Goal: Task Accomplishment & Management: Use online tool/utility

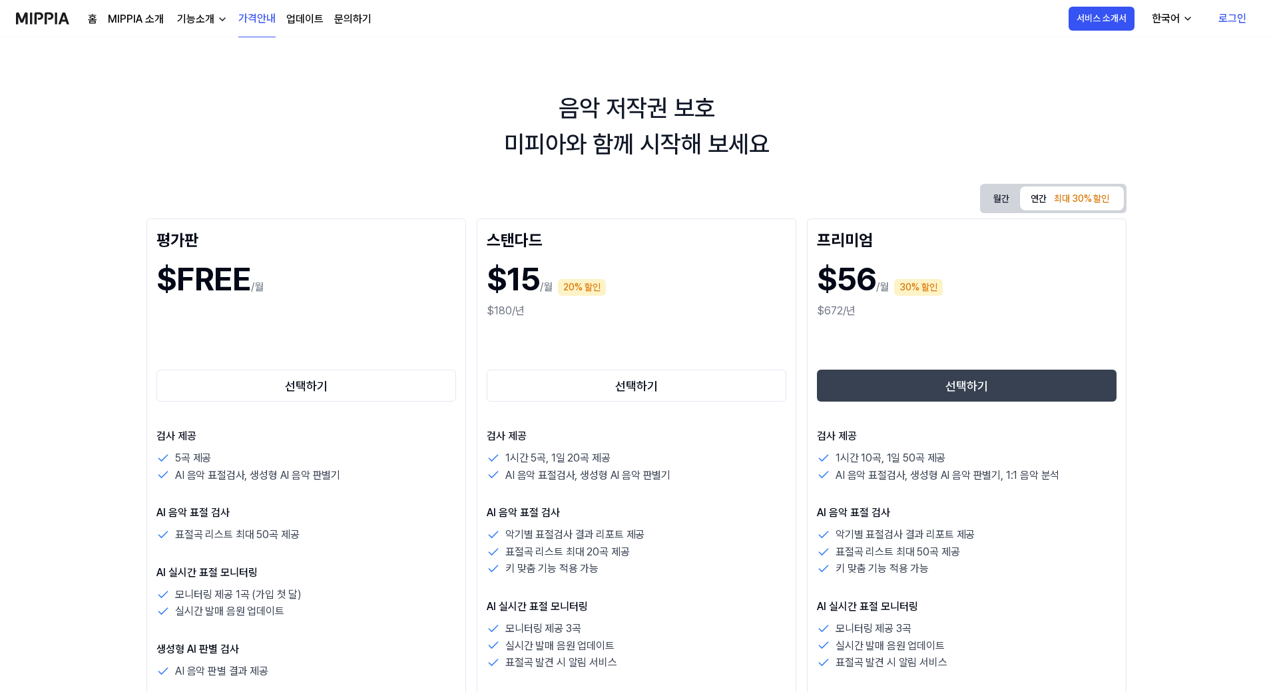
click at [89, 20] on link "홈" at bounding box center [92, 19] width 9 height 16
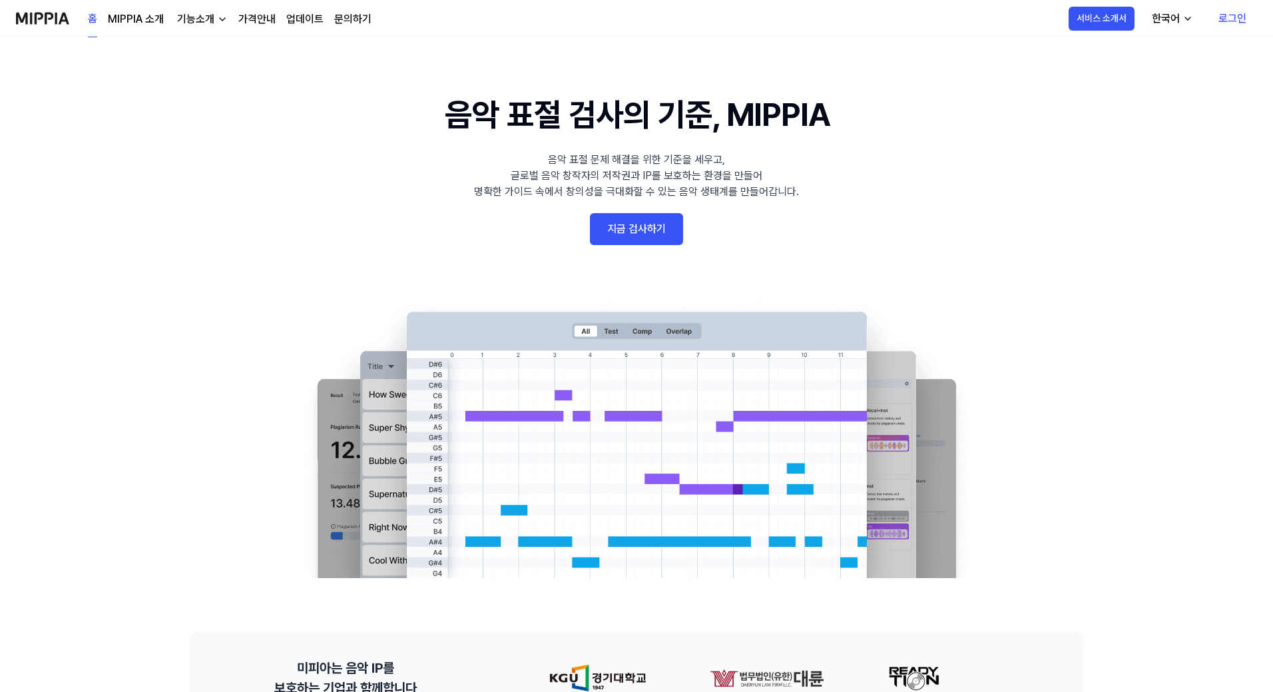
click at [641, 229] on link "지금 검사하기" at bounding box center [636, 229] width 93 height 32
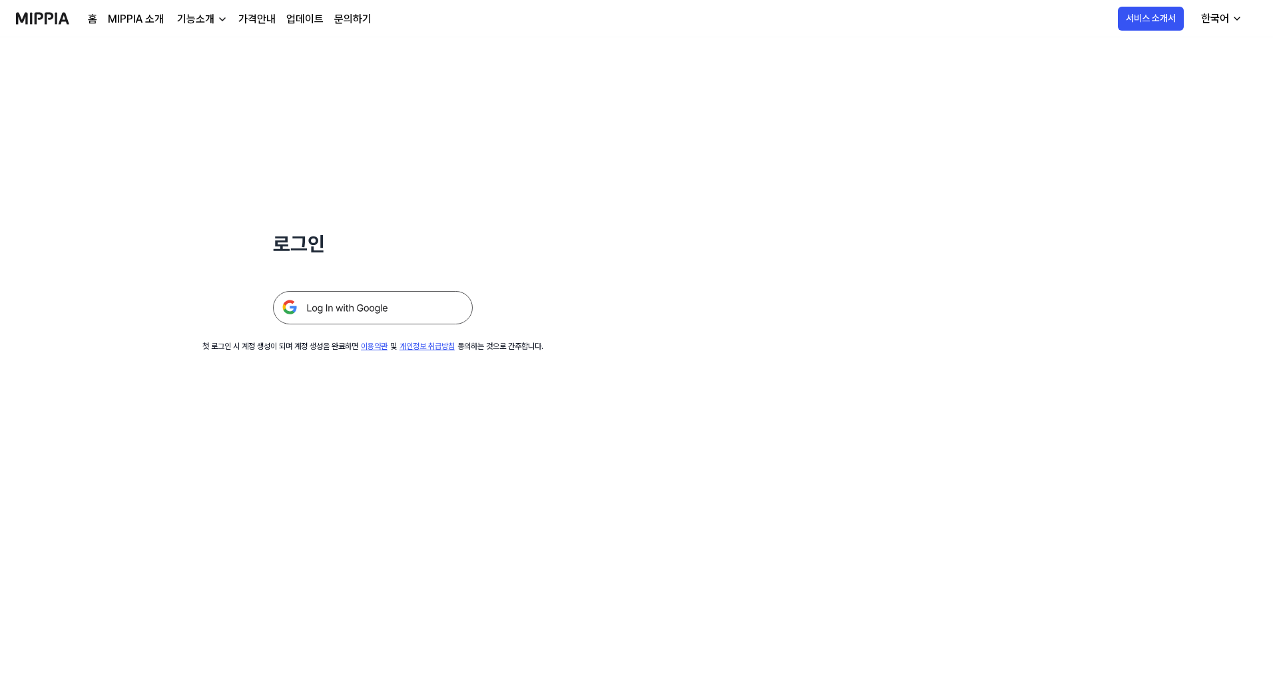
click at [415, 298] on img at bounding box center [373, 307] width 200 height 33
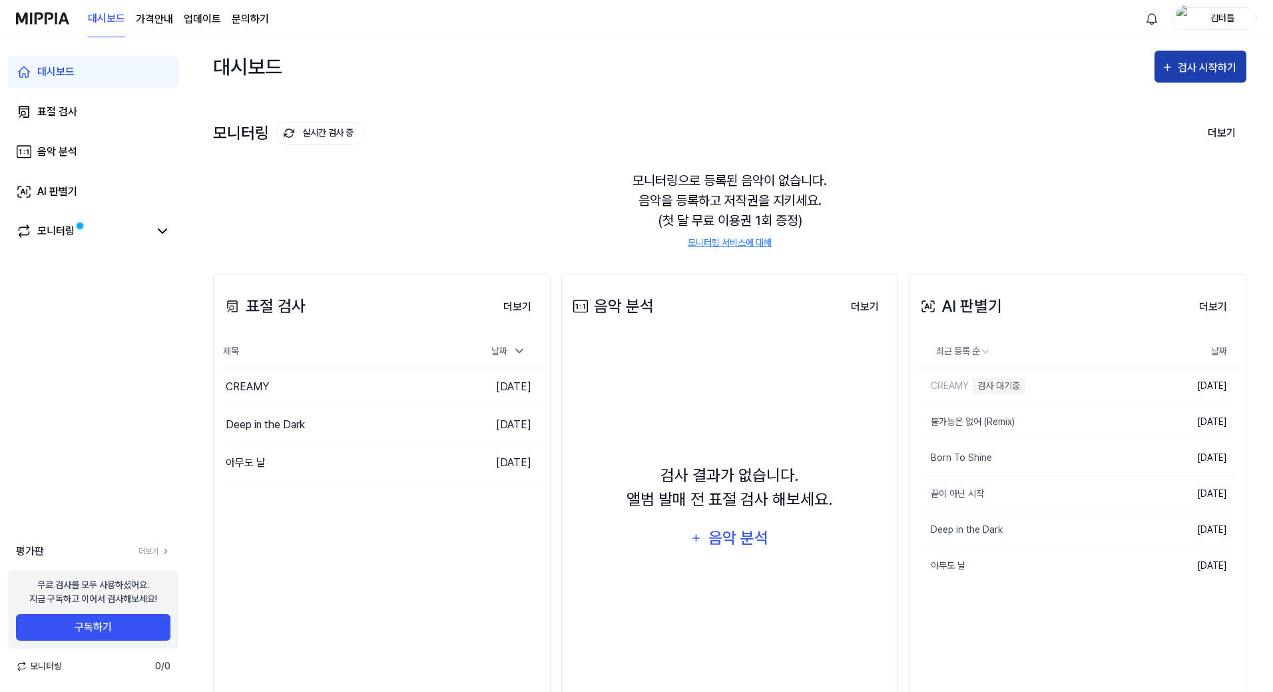
click at [1203, 61] on div "검사 시작하기" at bounding box center [1208, 67] width 62 height 17
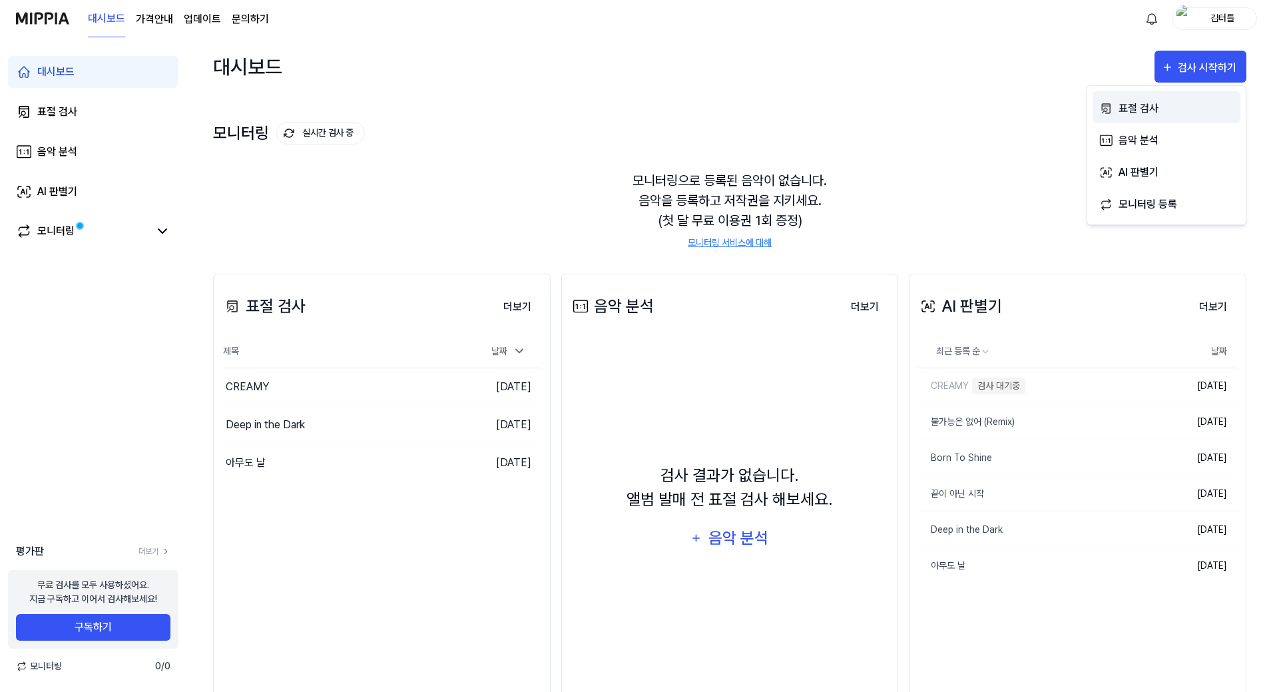
click at [1135, 106] on div "표절 검사" at bounding box center [1176, 108] width 116 height 17
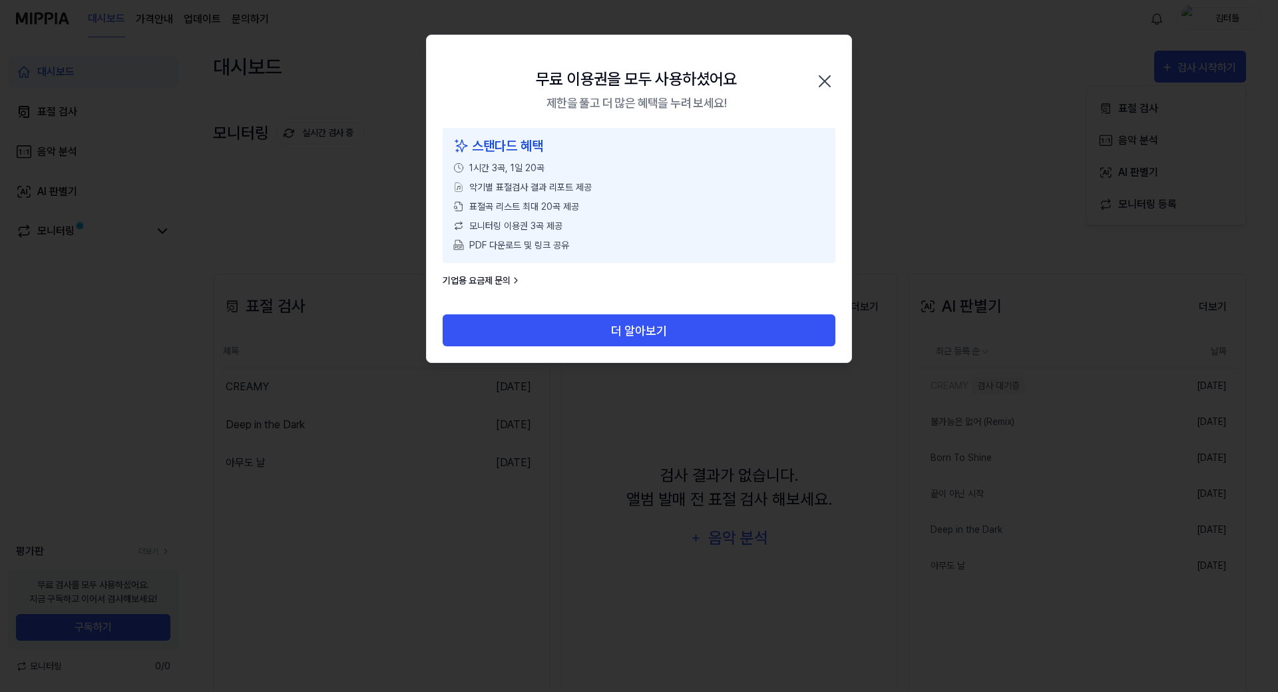
click at [825, 75] on icon "button" at bounding box center [824, 81] width 21 height 21
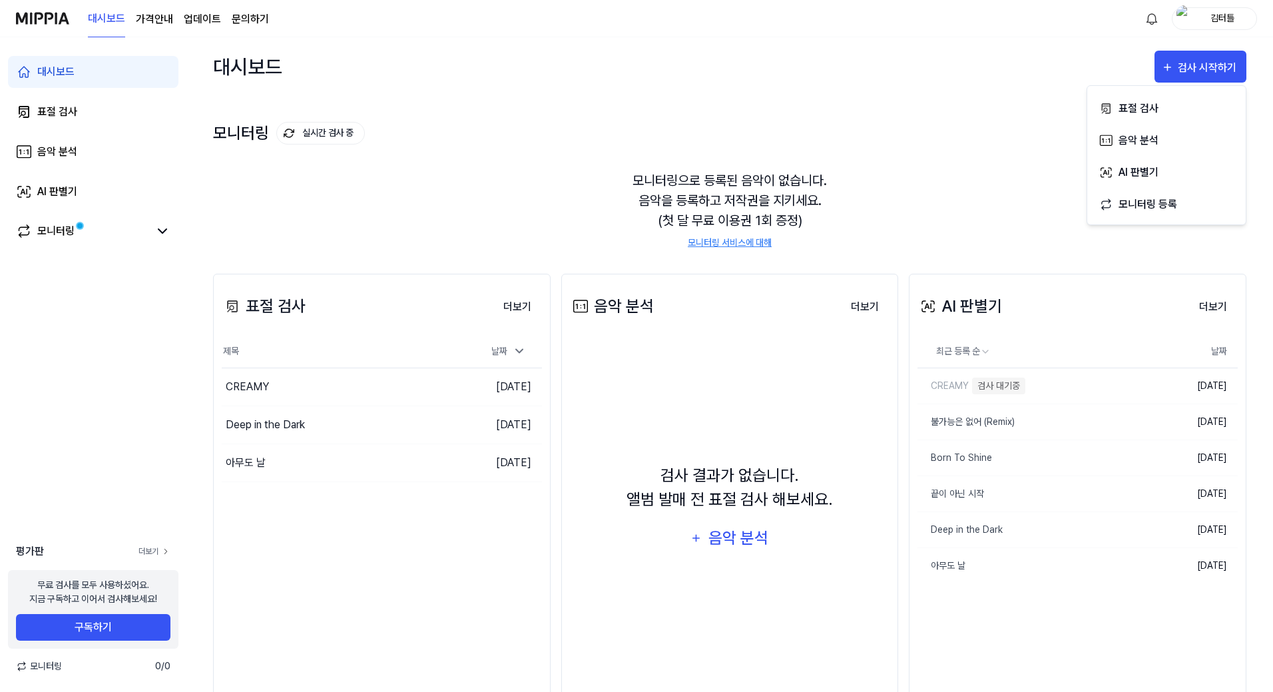
click at [152, 552] on link "더보기" at bounding box center [154, 551] width 32 height 12
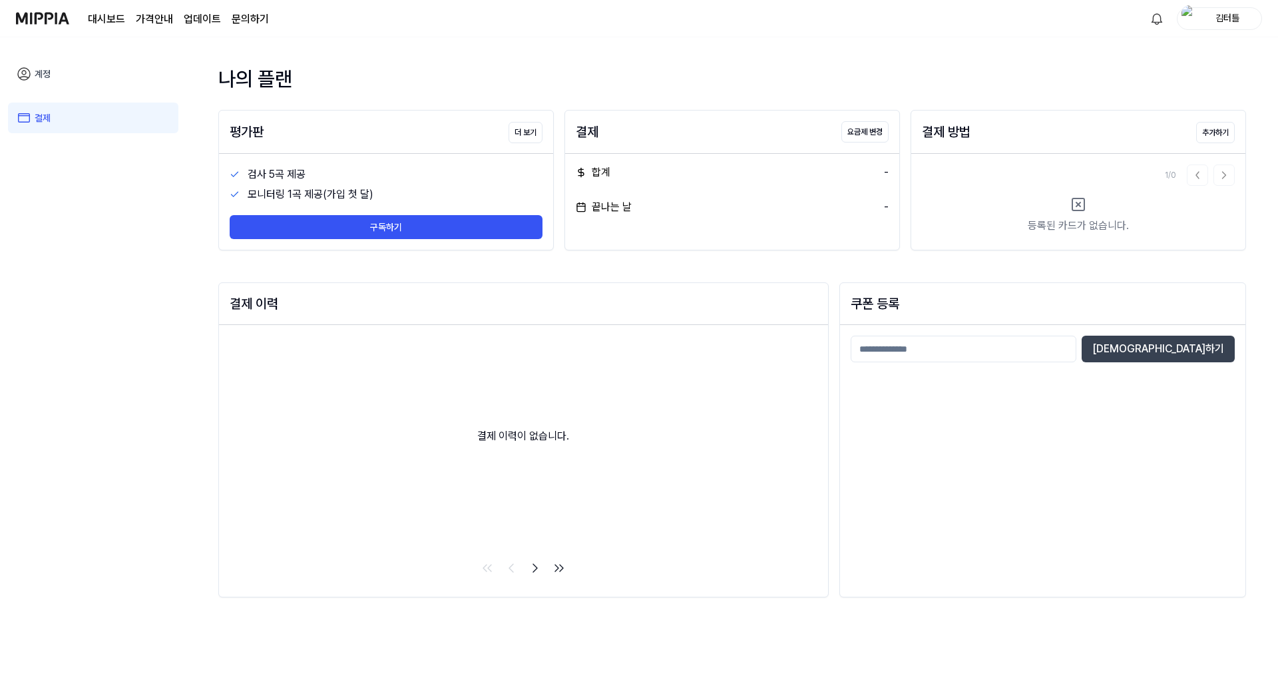
click at [1230, 20] on div "김터틀" at bounding box center [1227, 18] width 52 height 15
click at [1135, 121] on button "로그아웃" at bounding box center [1176, 121] width 153 height 14
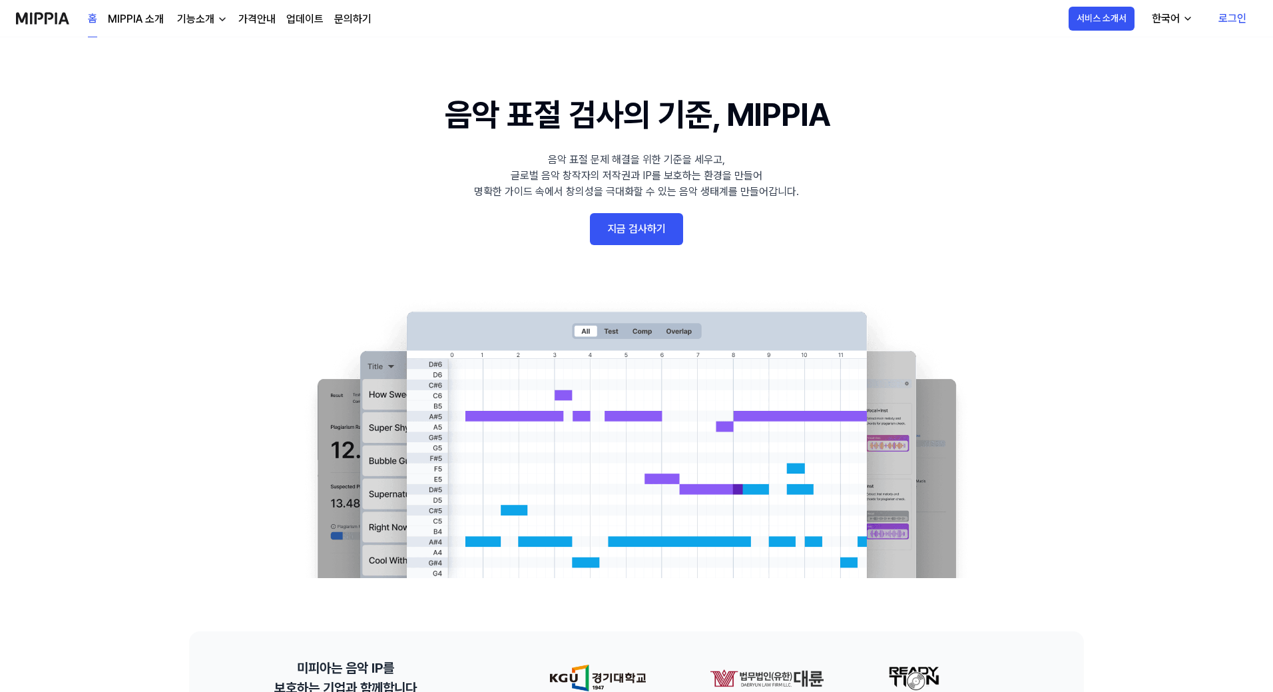
click at [1233, 15] on link "로그인" at bounding box center [1231, 18] width 49 height 37
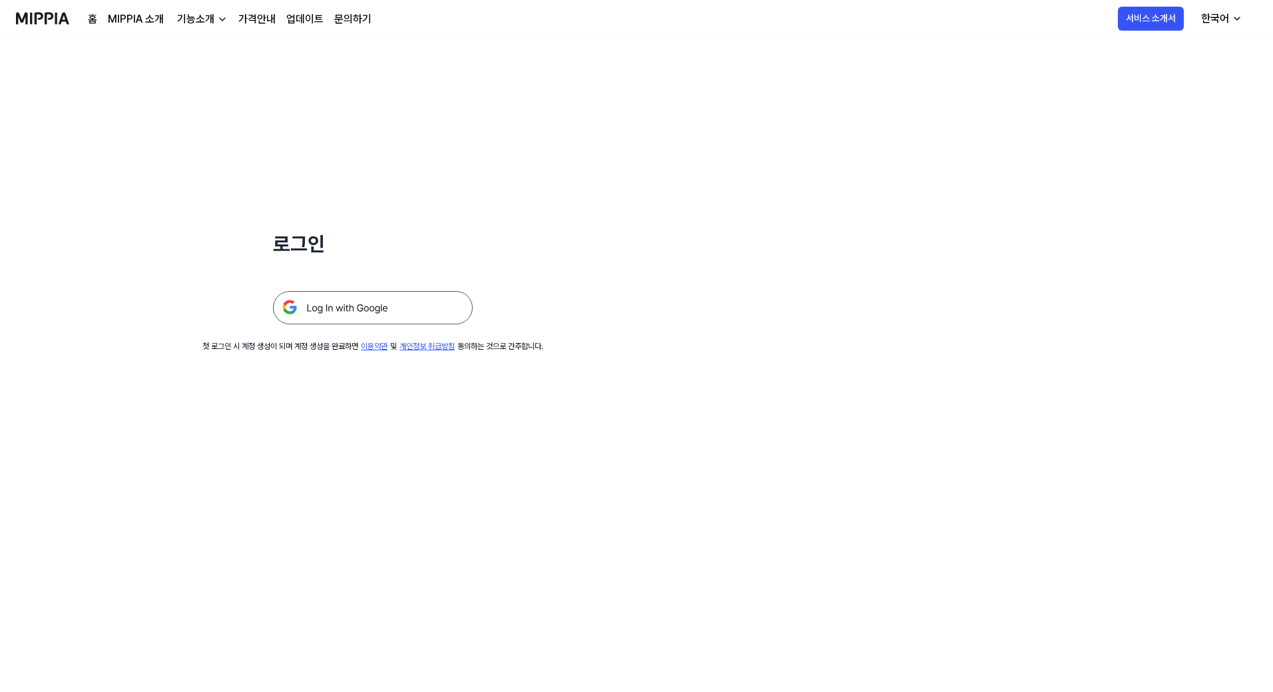
click at [1225, 15] on div "한국어" at bounding box center [1214, 19] width 33 height 16
click at [391, 287] on div at bounding box center [373, 291] width 200 height 65
click at [375, 311] on img at bounding box center [373, 307] width 200 height 33
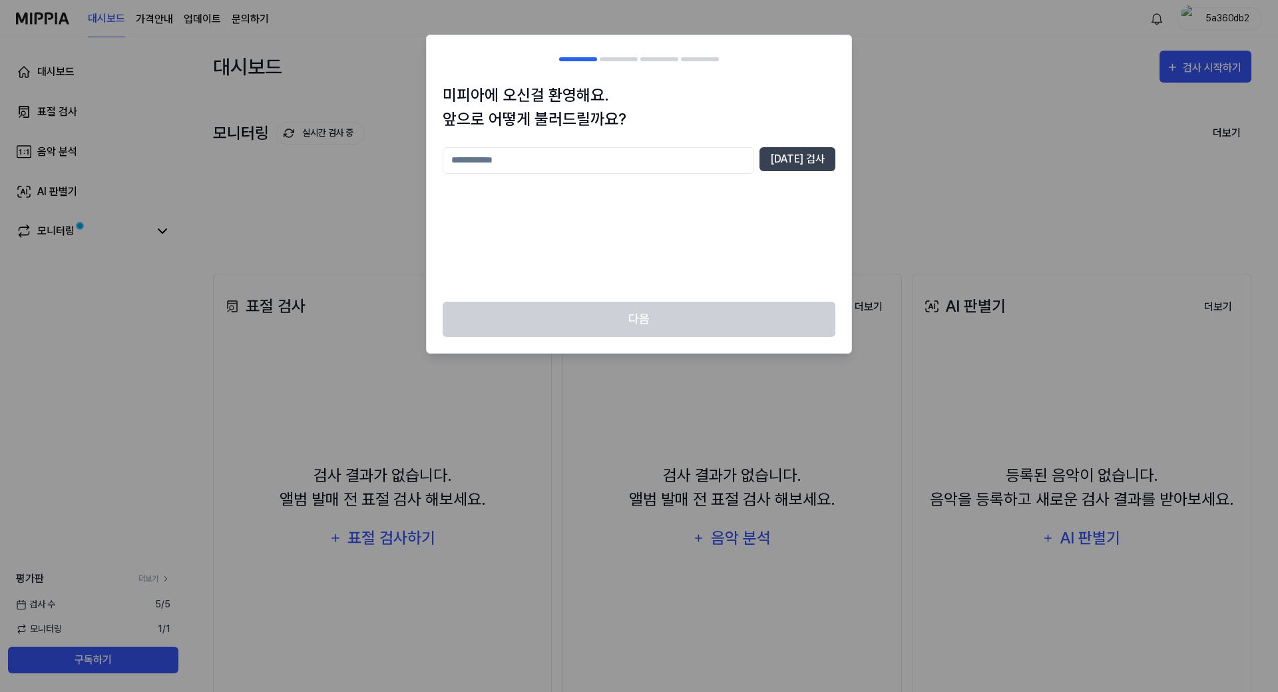
click at [547, 170] on input "text" at bounding box center [599, 160] width 312 height 27
type input "**"
click at [808, 160] on button "[DATE] 검사" at bounding box center [797, 159] width 76 height 24
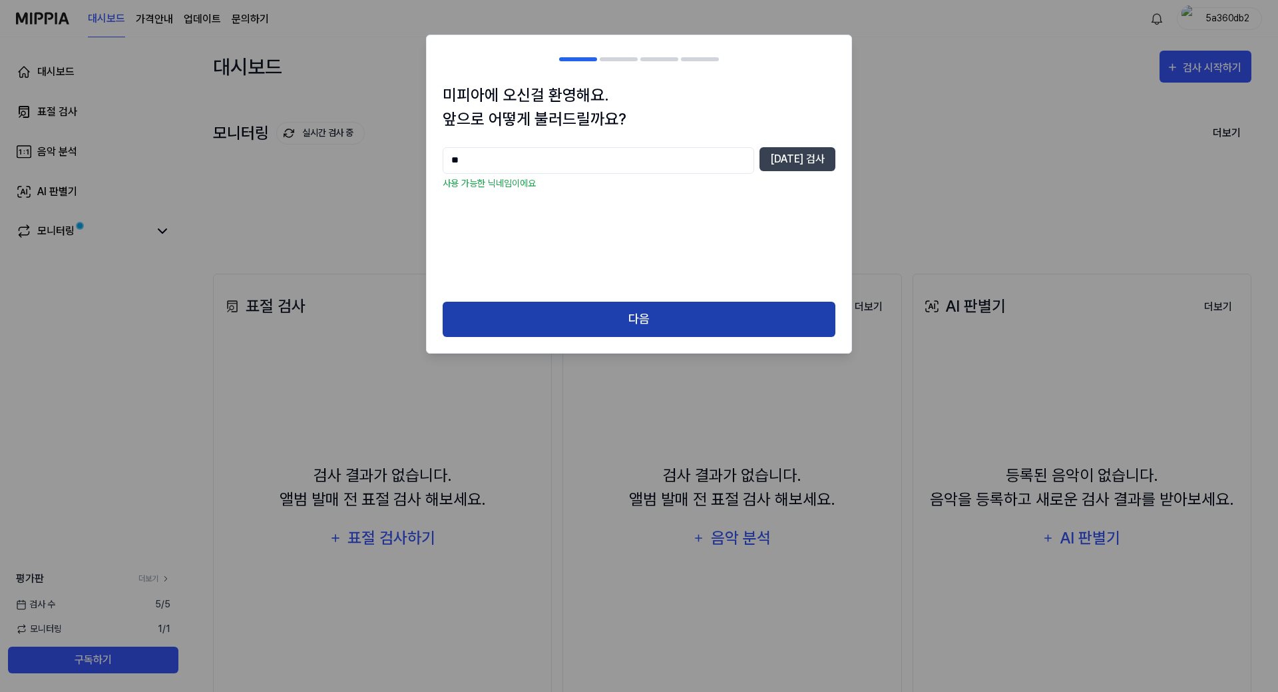
click at [610, 310] on button "다음" at bounding box center [639, 319] width 393 height 35
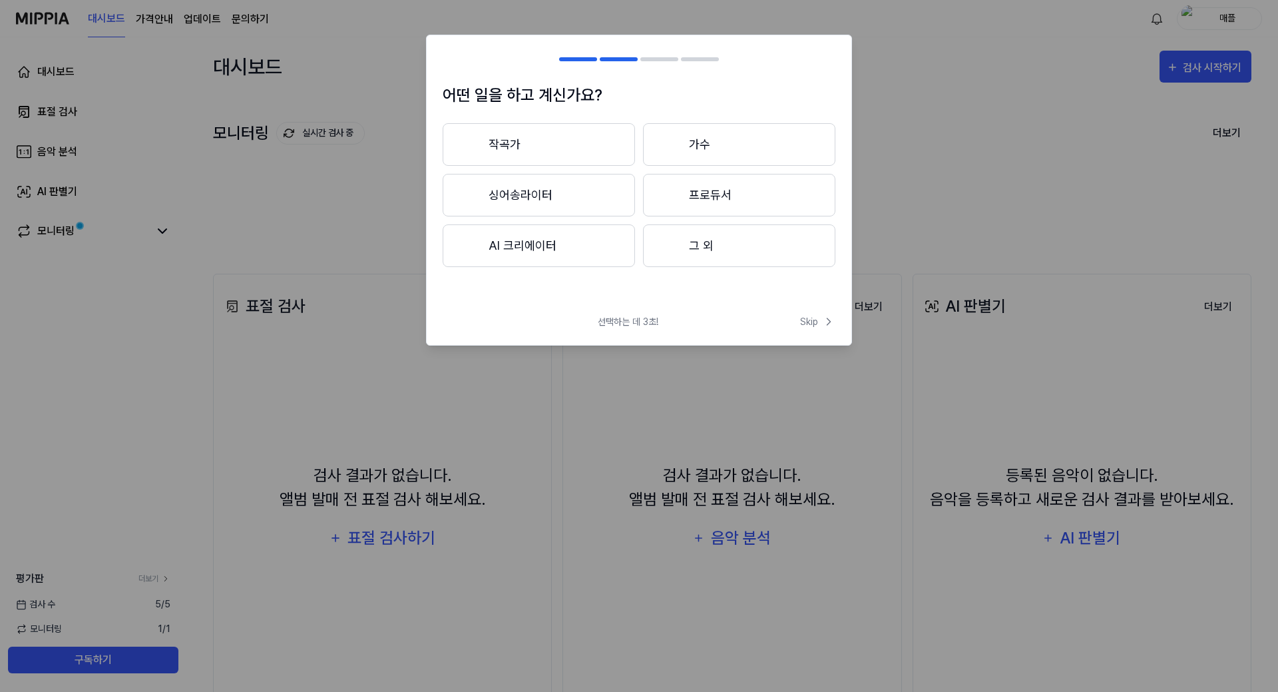
click at [516, 264] on button "AI 크리에이터" at bounding box center [539, 245] width 192 height 43
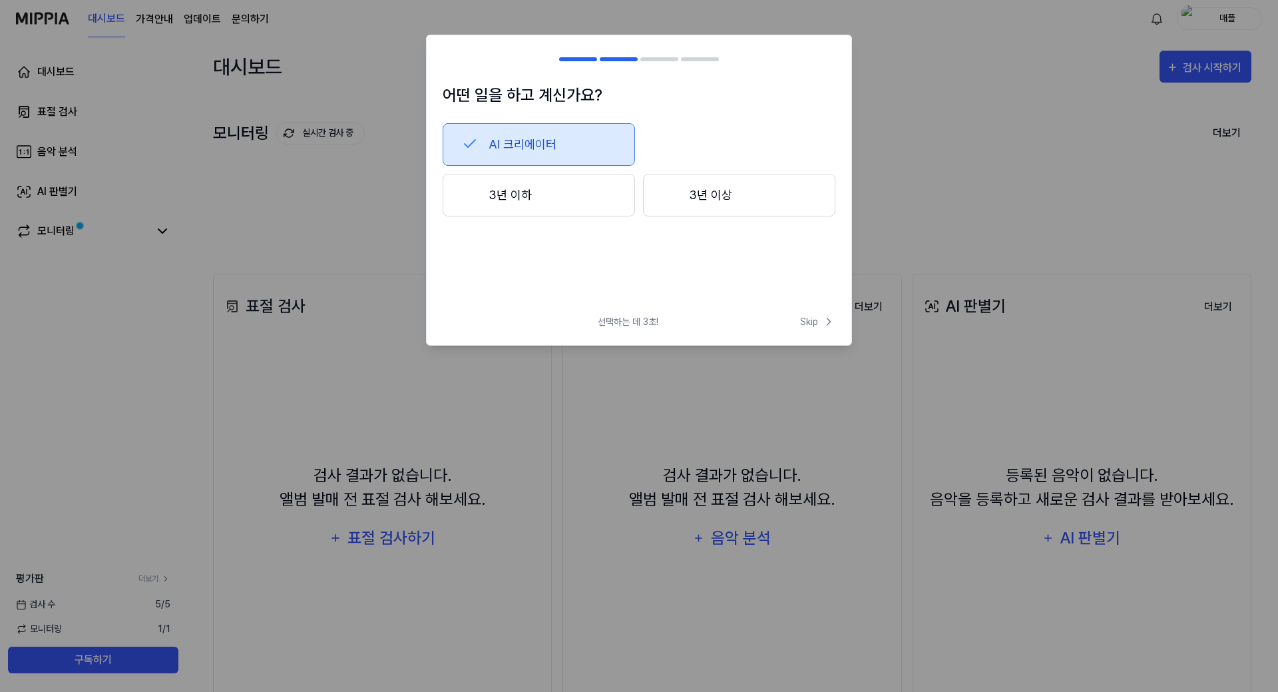
click at [515, 194] on button "3년 이하" at bounding box center [539, 195] width 192 height 43
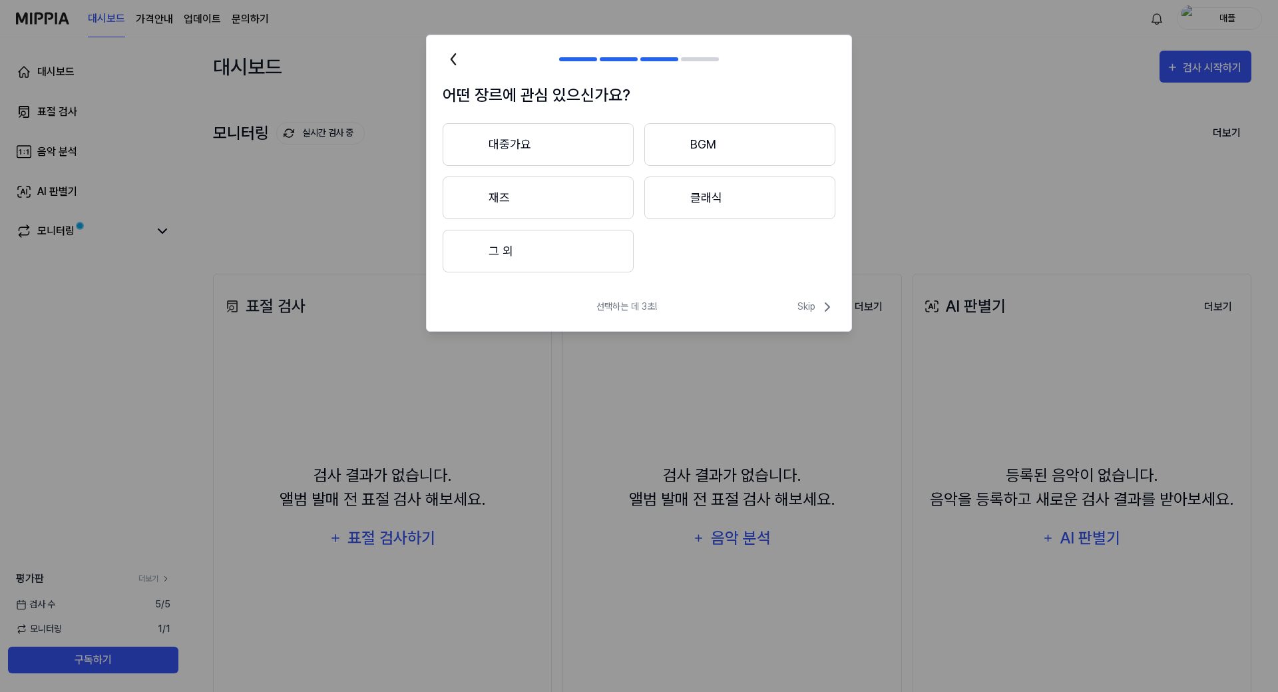
click at [541, 256] on button "그 외" at bounding box center [538, 251] width 191 height 43
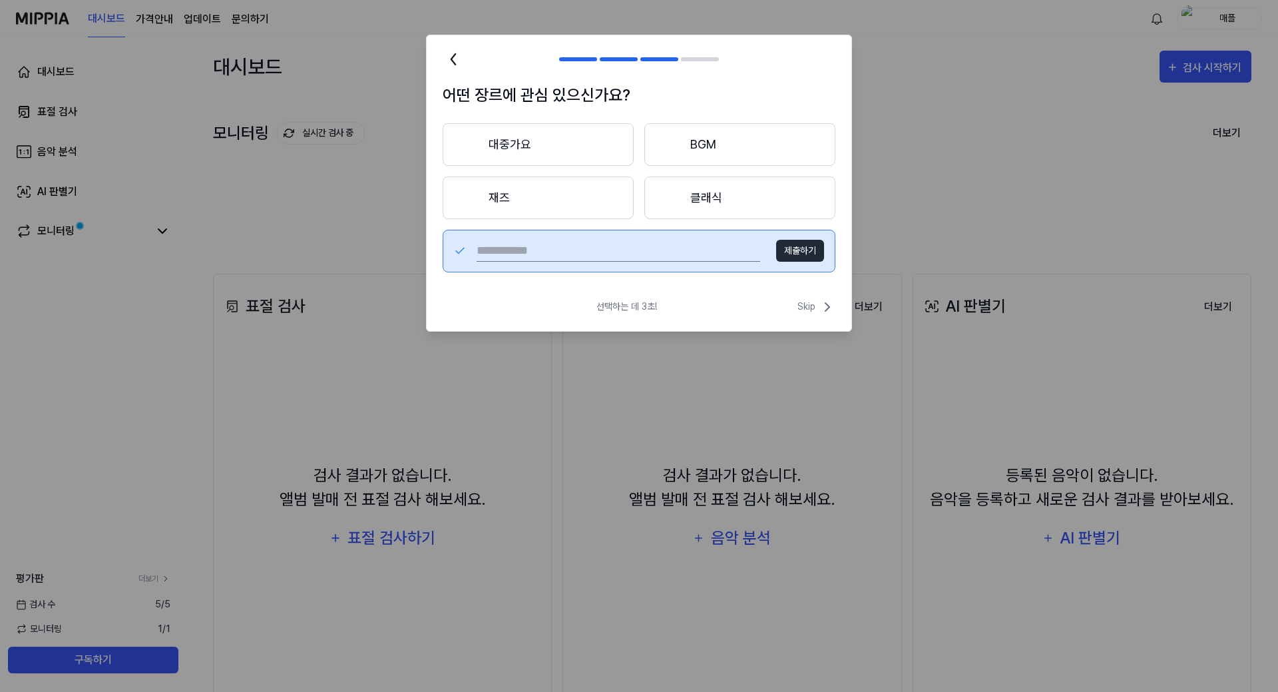
click at [526, 142] on button "대중가요" at bounding box center [538, 144] width 191 height 43
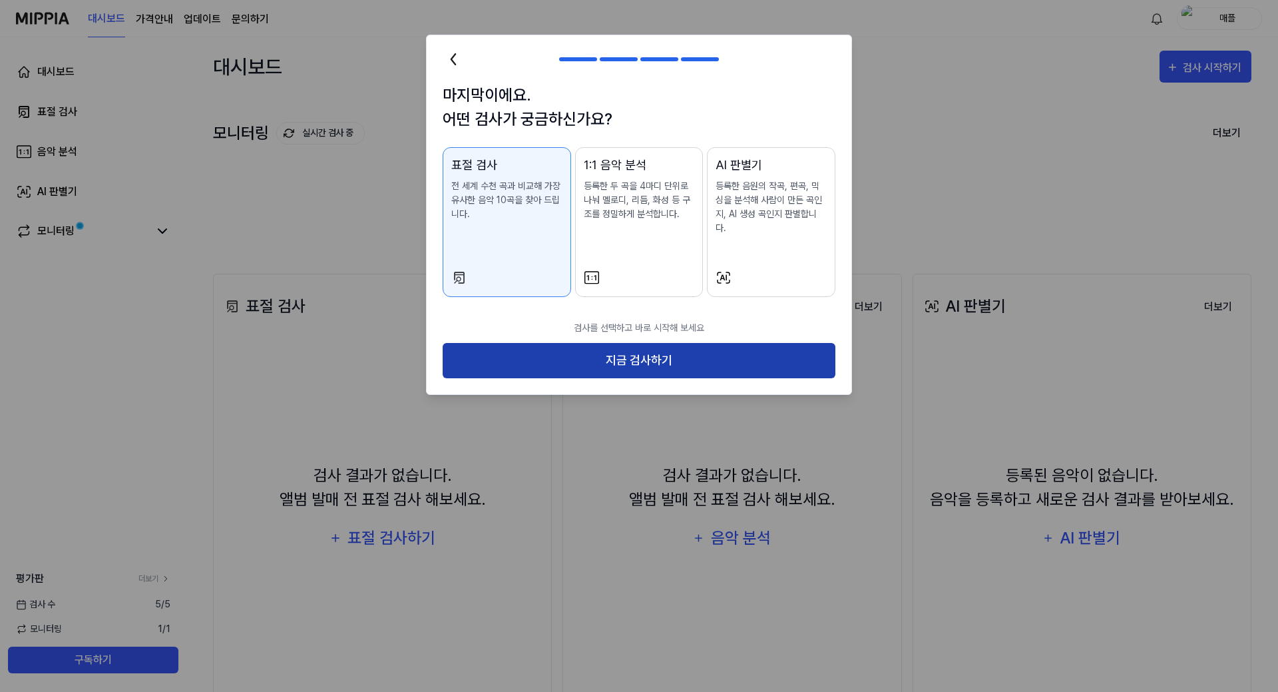
click at [633, 343] on button "지금 검사하기" at bounding box center [639, 360] width 393 height 35
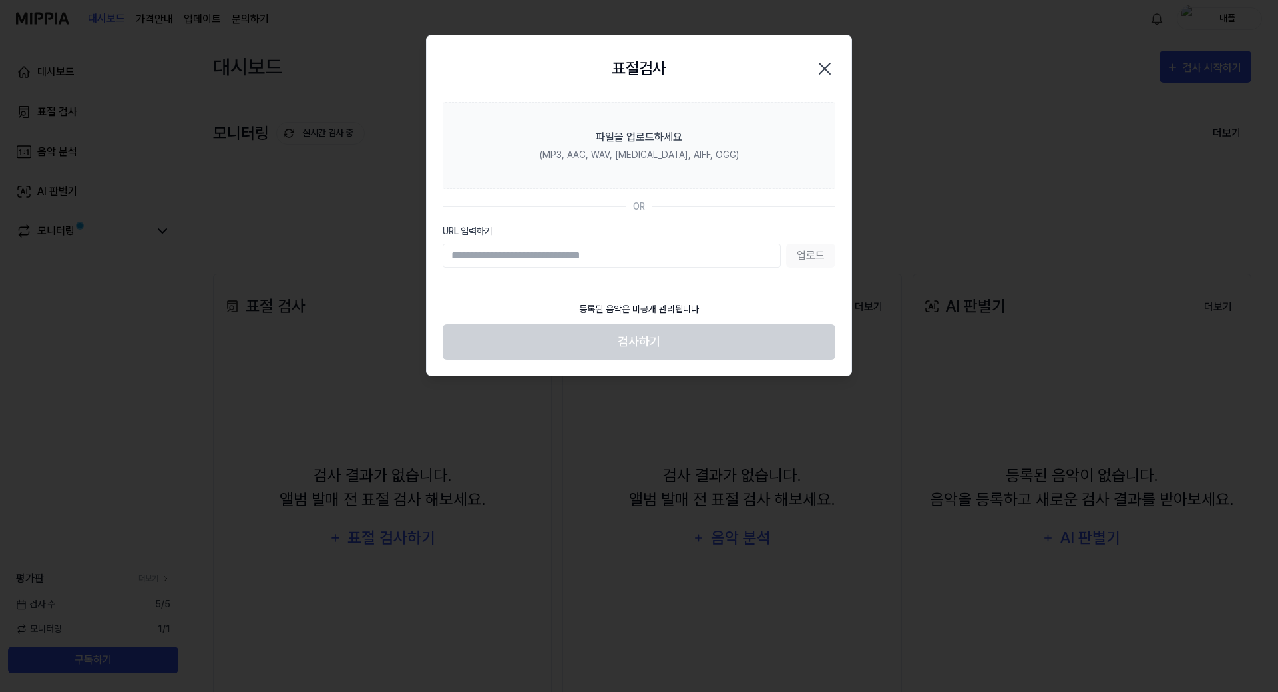
click at [807, 258] on div "업로드" at bounding box center [639, 256] width 393 height 24
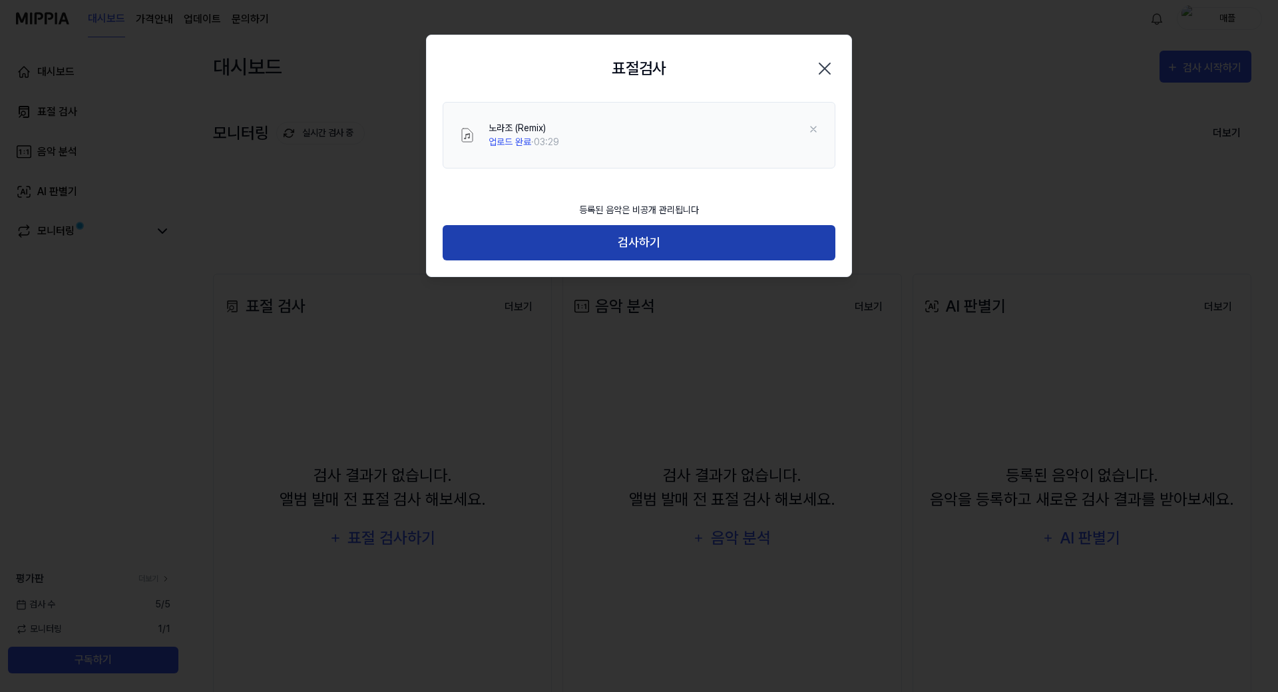
click at [638, 240] on button "검사하기" at bounding box center [639, 242] width 393 height 35
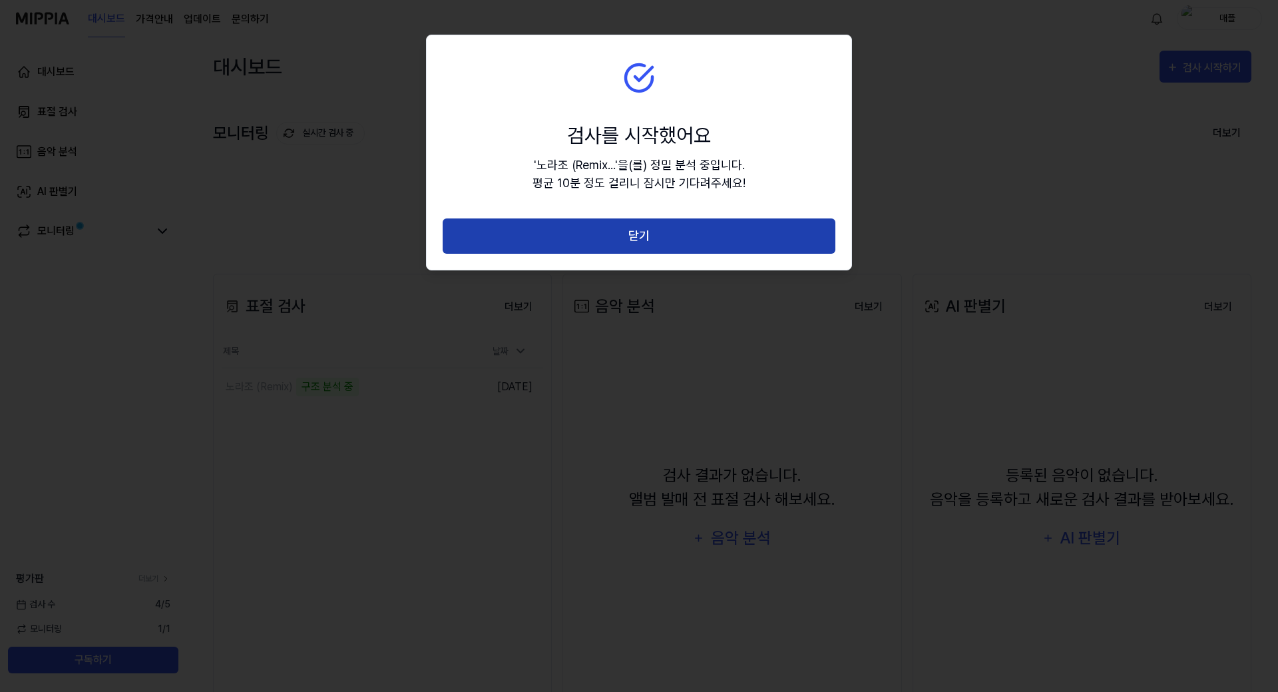
click at [610, 225] on button "닫기" at bounding box center [639, 235] width 393 height 35
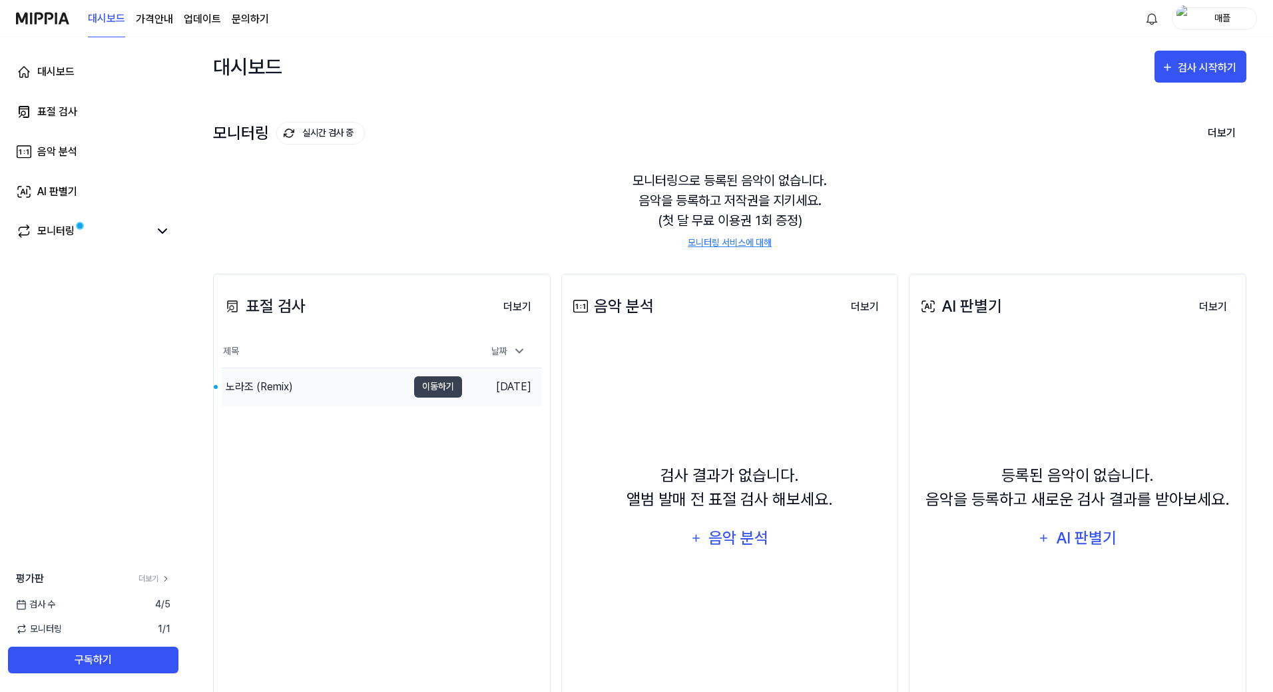
click at [266, 386] on div "노라조 (Remix)" at bounding box center [259, 387] width 67 height 16
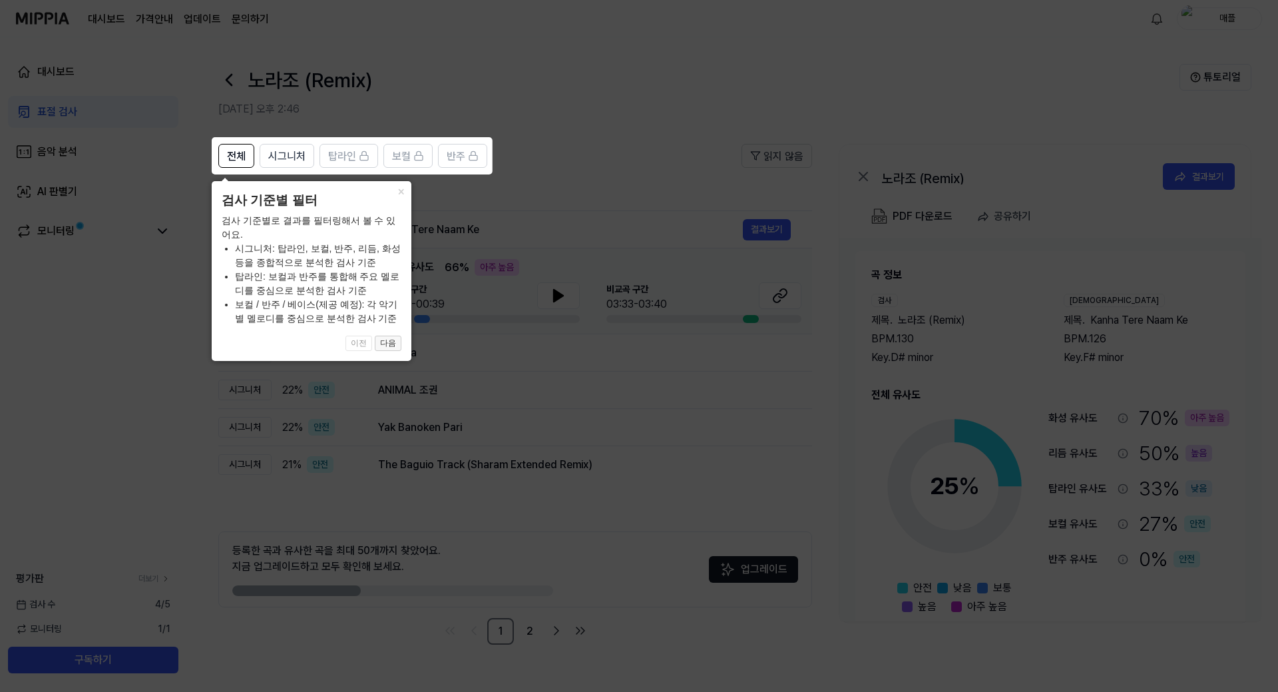
click at [391, 340] on button "다음" at bounding box center [388, 343] width 27 height 16
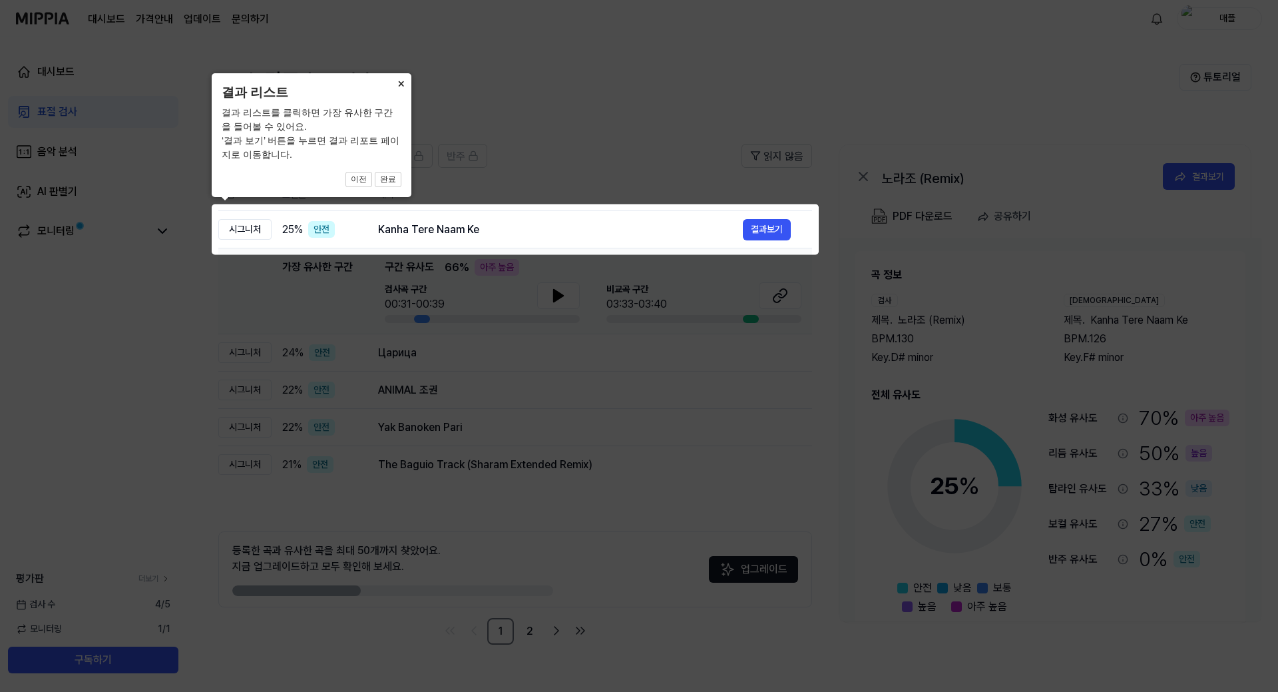
click at [400, 85] on button "×" at bounding box center [400, 82] width 21 height 19
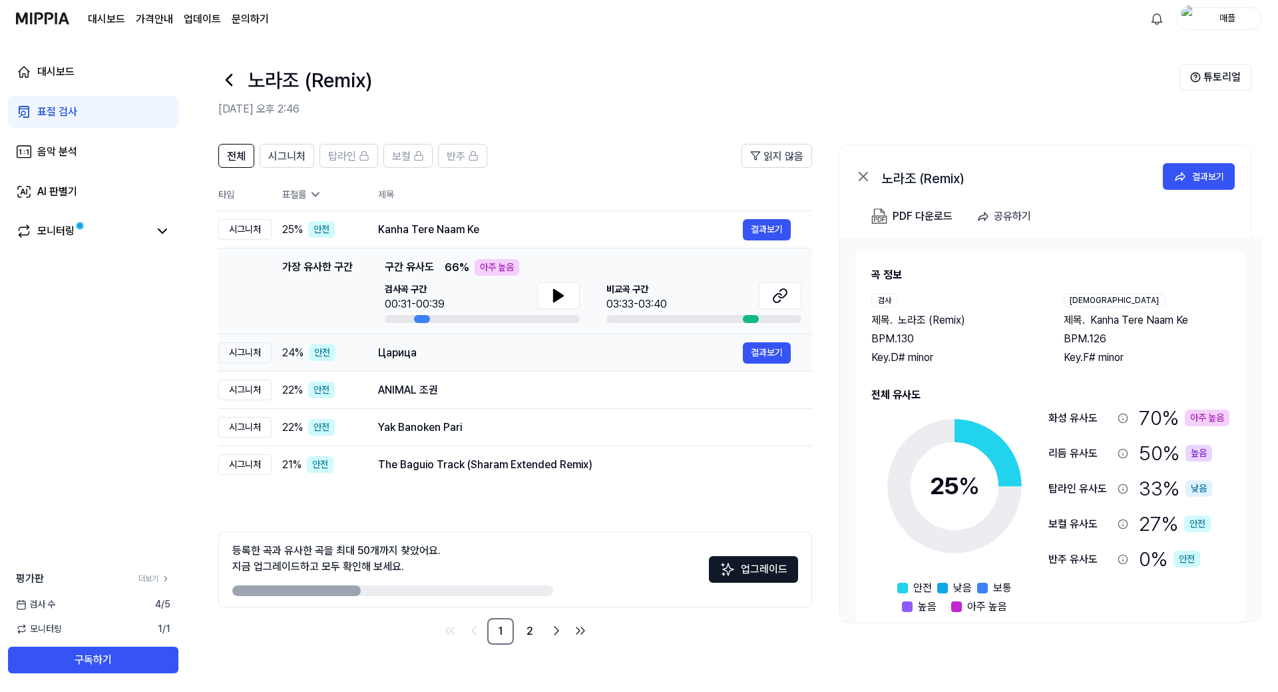
click at [539, 355] on div "Царица" at bounding box center [560, 353] width 365 height 16
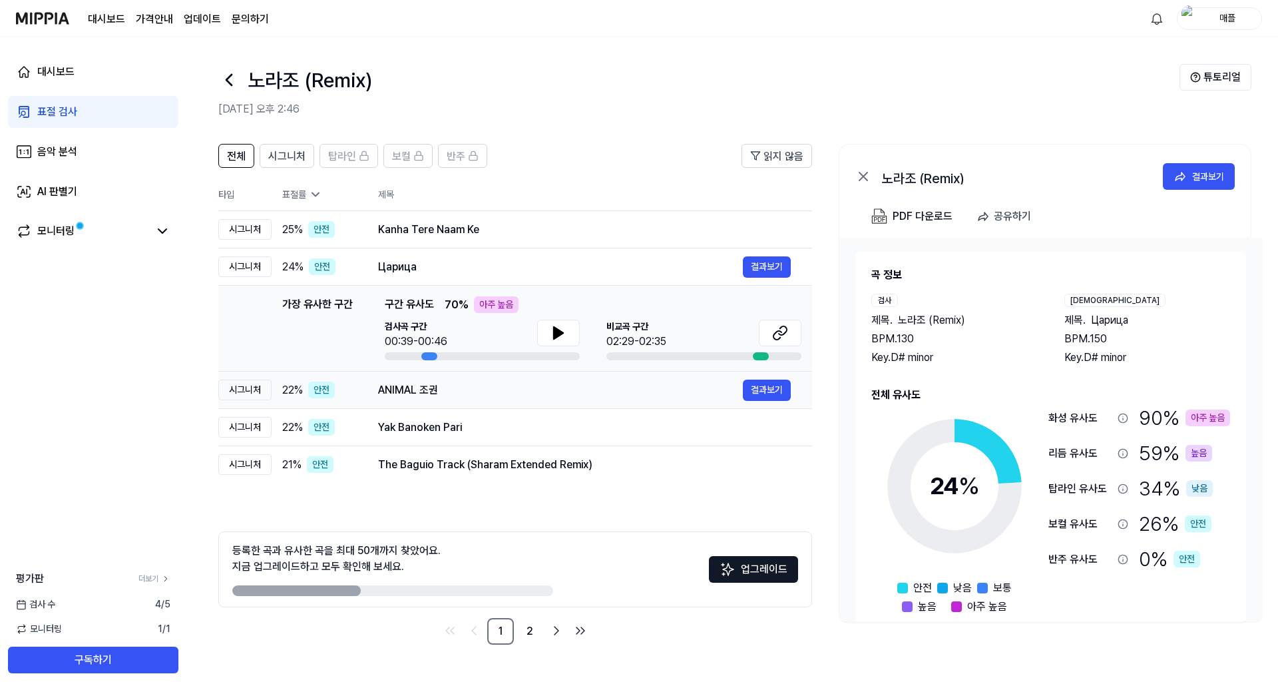
click at [539, 398] on div "ANIMAL 조권 결과보기" at bounding box center [584, 389] width 413 height 21
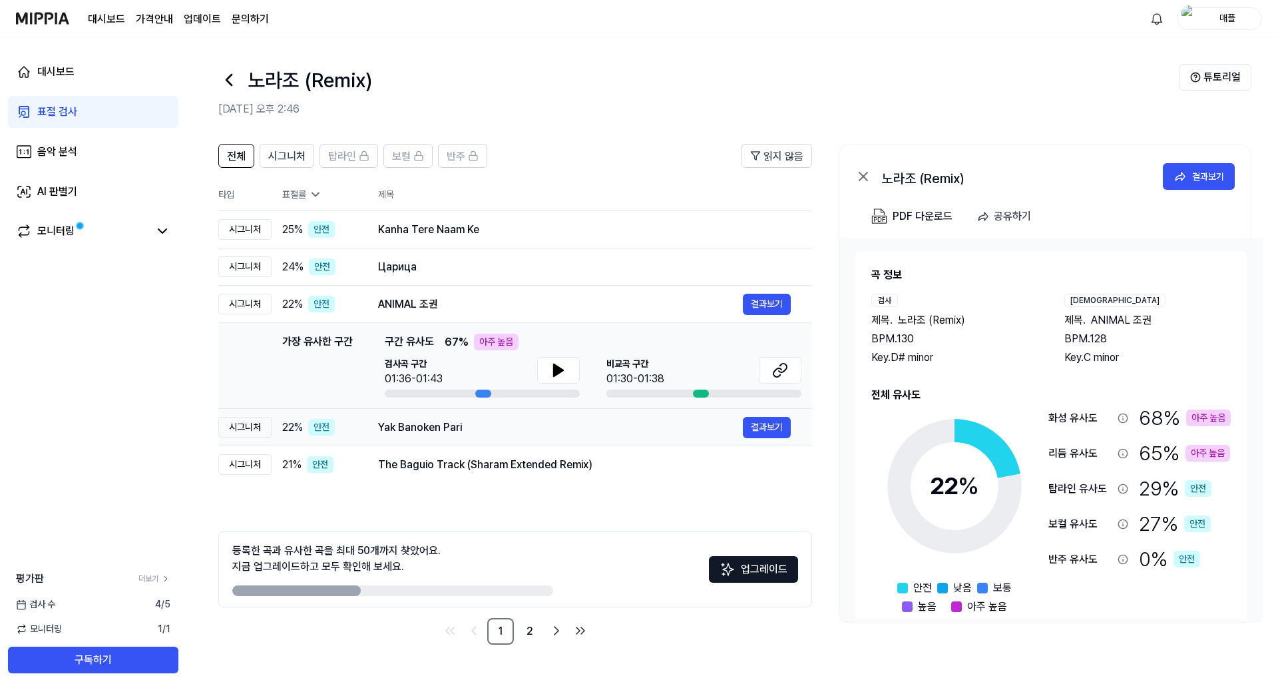
click at [542, 435] on div "Yak Banoken Pari 결과보기" at bounding box center [584, 427] width 413 height 21
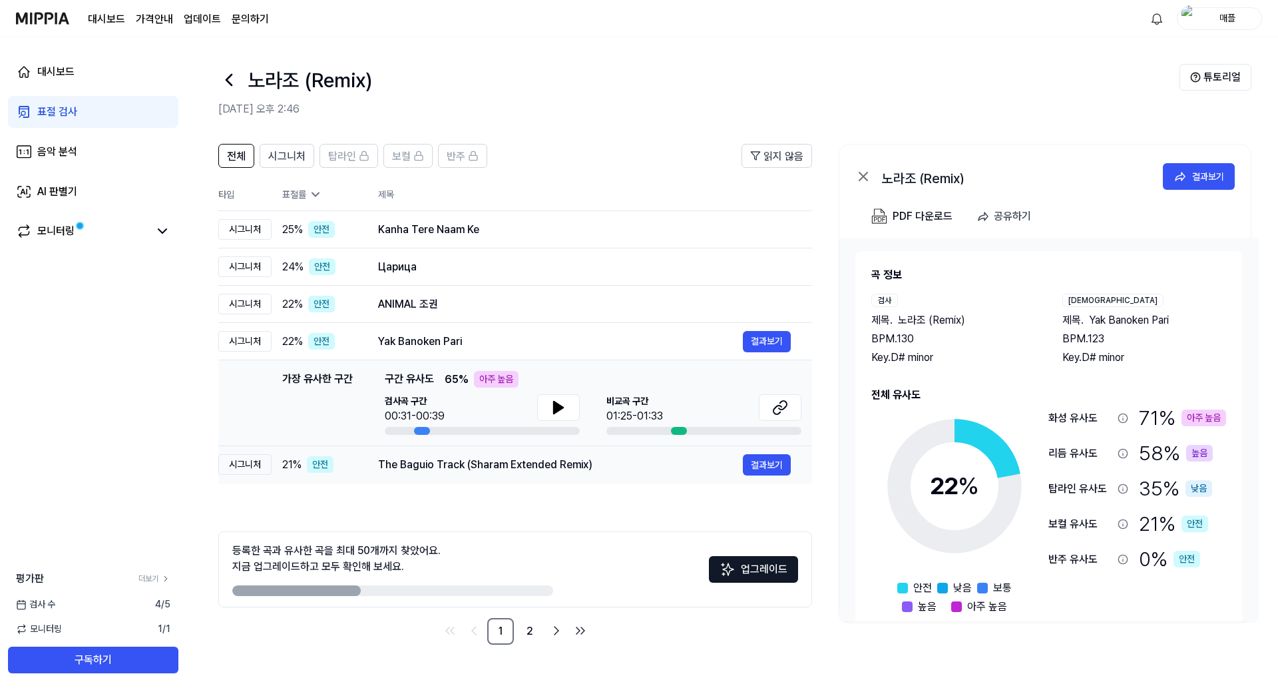
click at [532, 470] on div "The Baguio Track (Sharam Extended Remix)" at bounding box center [560, 465] width 365 height 16
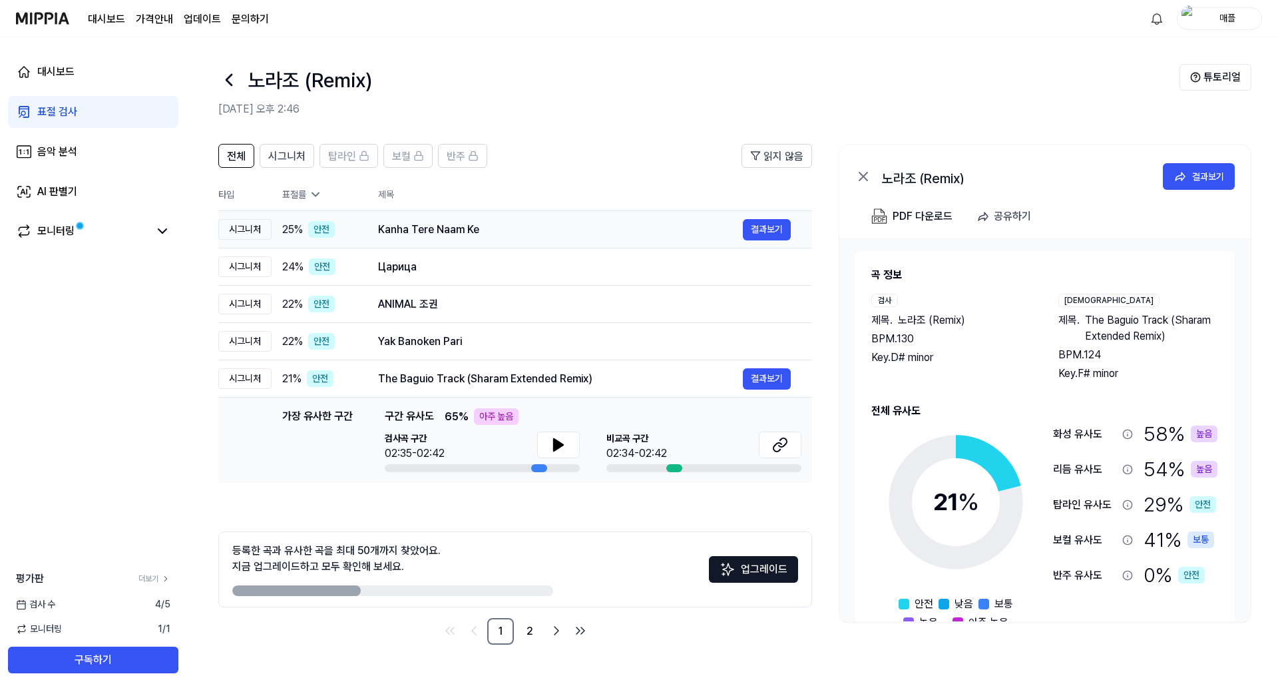
click at [555, 225] on div "Kanha Tere Naam Ke" at bounding box center [560, 230] width 365 height 16
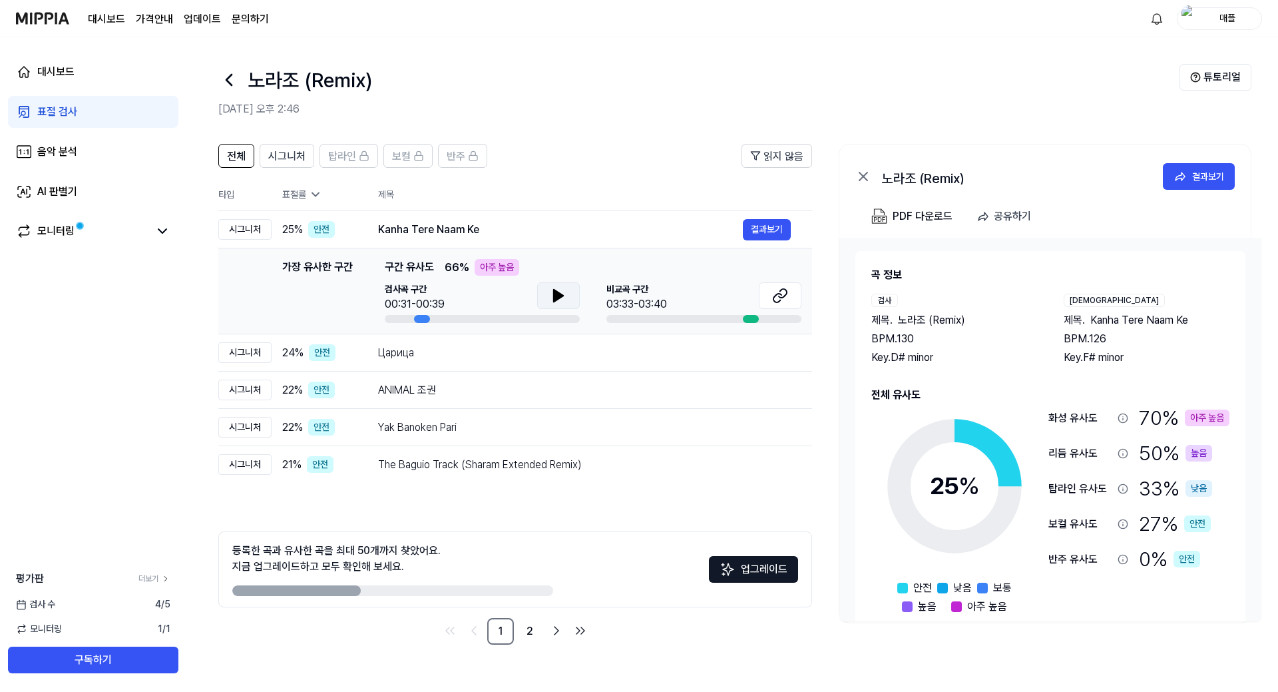
click at [556, 296] on icon at bounding box center [558, 296] width 9 height 12
click at [556, 296] on icon at bounding box center [555, 295] width 3 height 11
click at [785, 293] on icon at bounding box center [780, 296] width 16 height 16
click at [769, 224] on button "결과보기" at bounding box center [767, 229] width 48 height 21
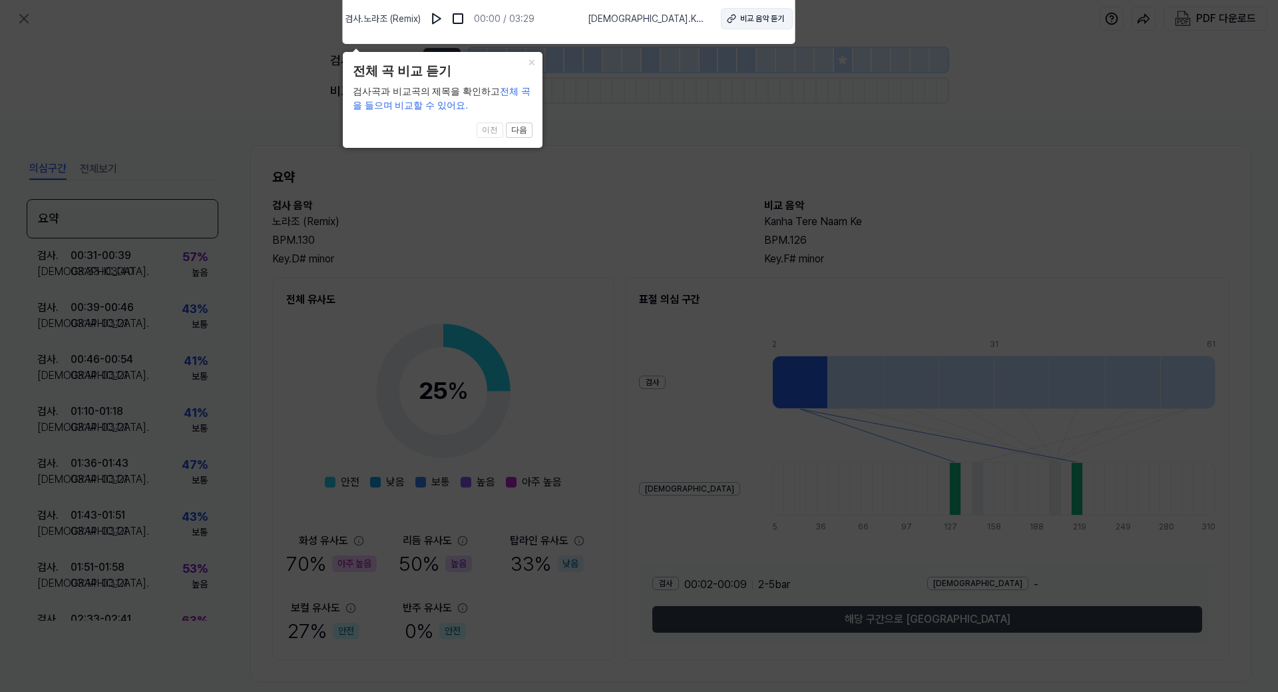
click at [757, 18] on div "비교 음악 듣기" at bounding box center [762, 19] width 44 height 12
click at [533, 62] on button "×" at bounding box center [531, 61] width 21 height 19
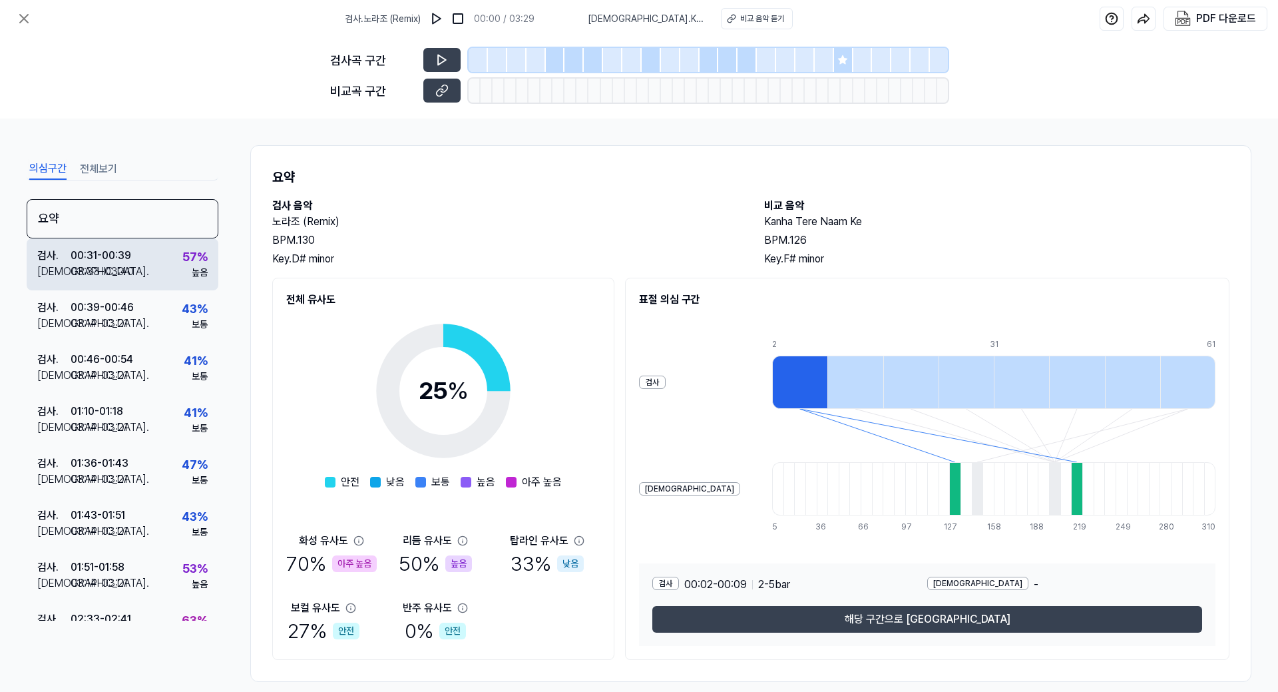
click at [95, 268] on div "03:33 - 03:40" at bounding box center [102, 272] width 63 height 16
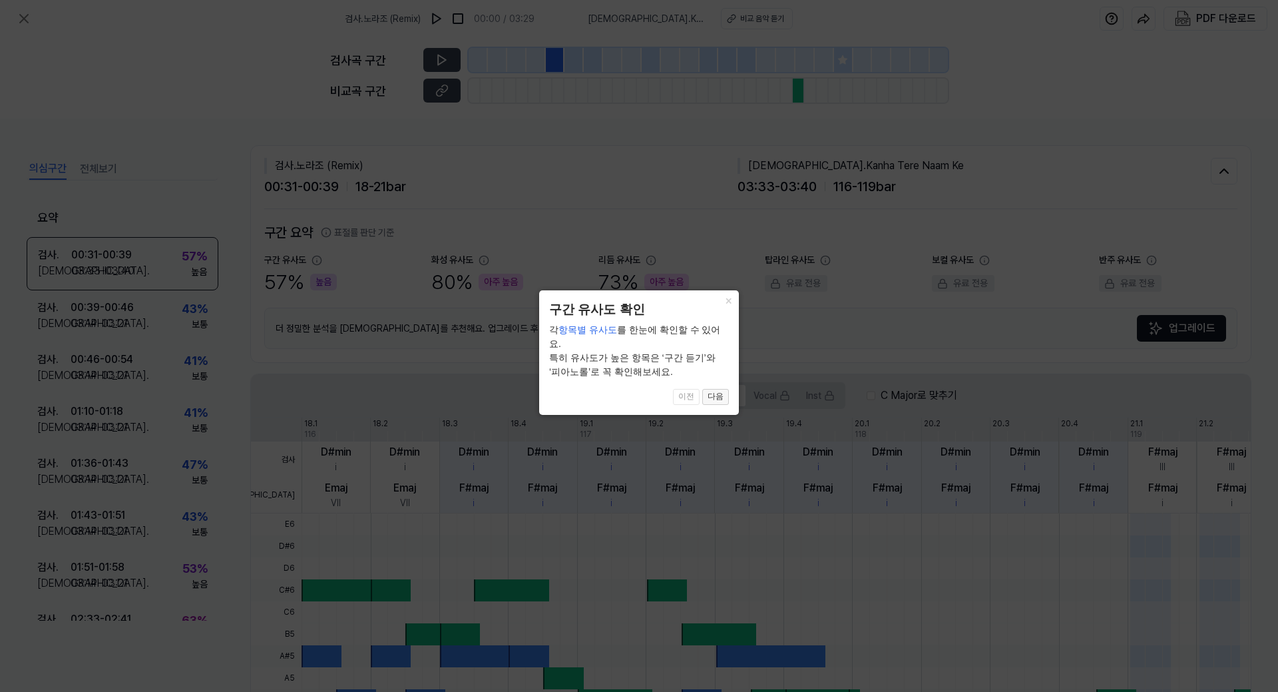
click at [711, 389] on button "다음" at bounding box center [715, 397] width 27 height 16
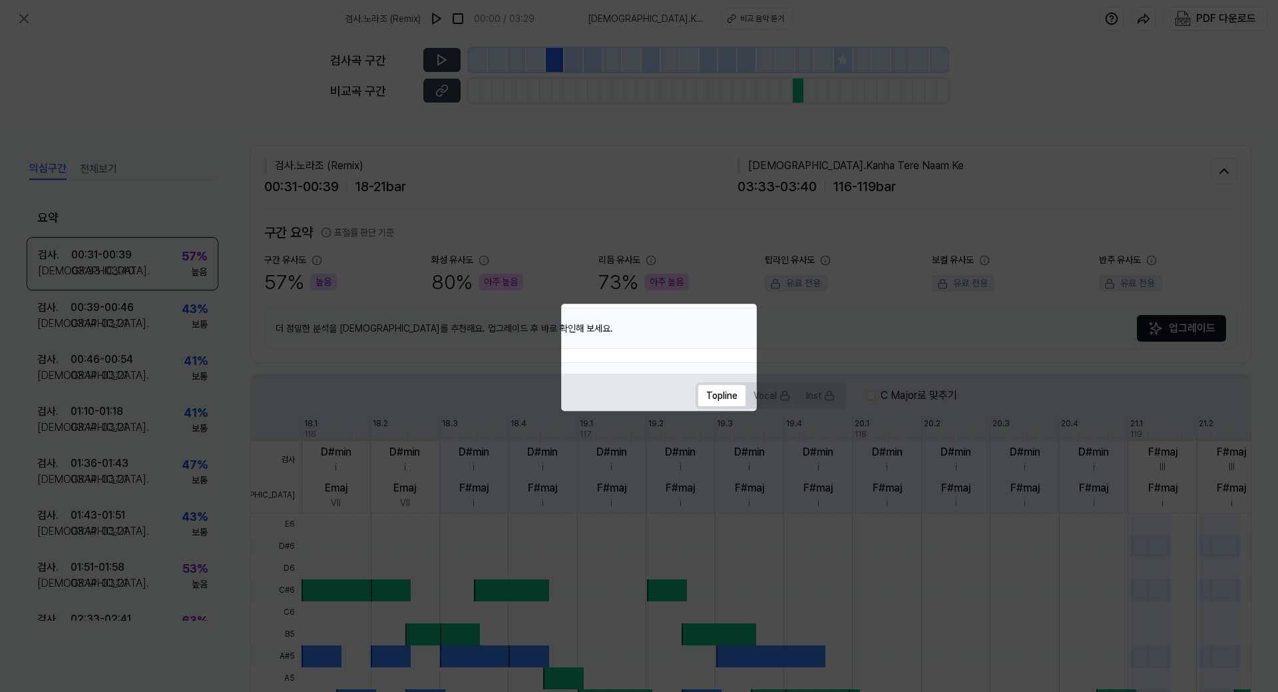
scroll to position [222, 0]
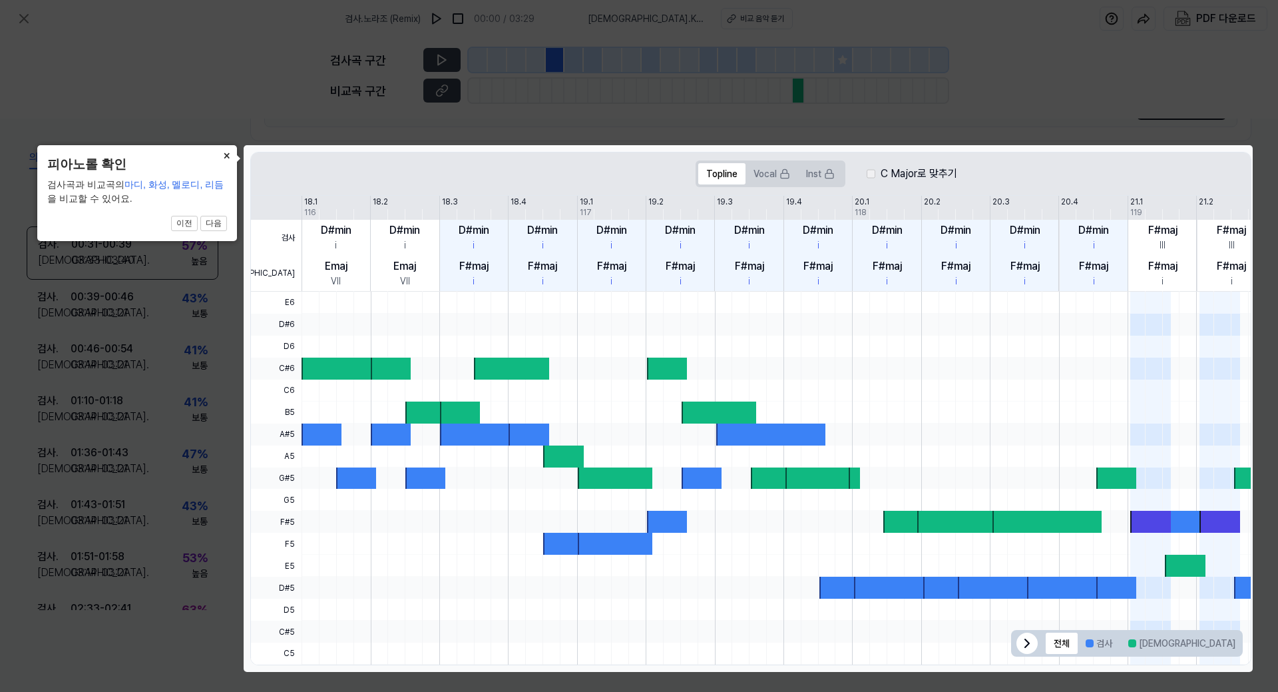
click at [225, 150] on button "×" at bounding box center [226, 154] width 21 height 19
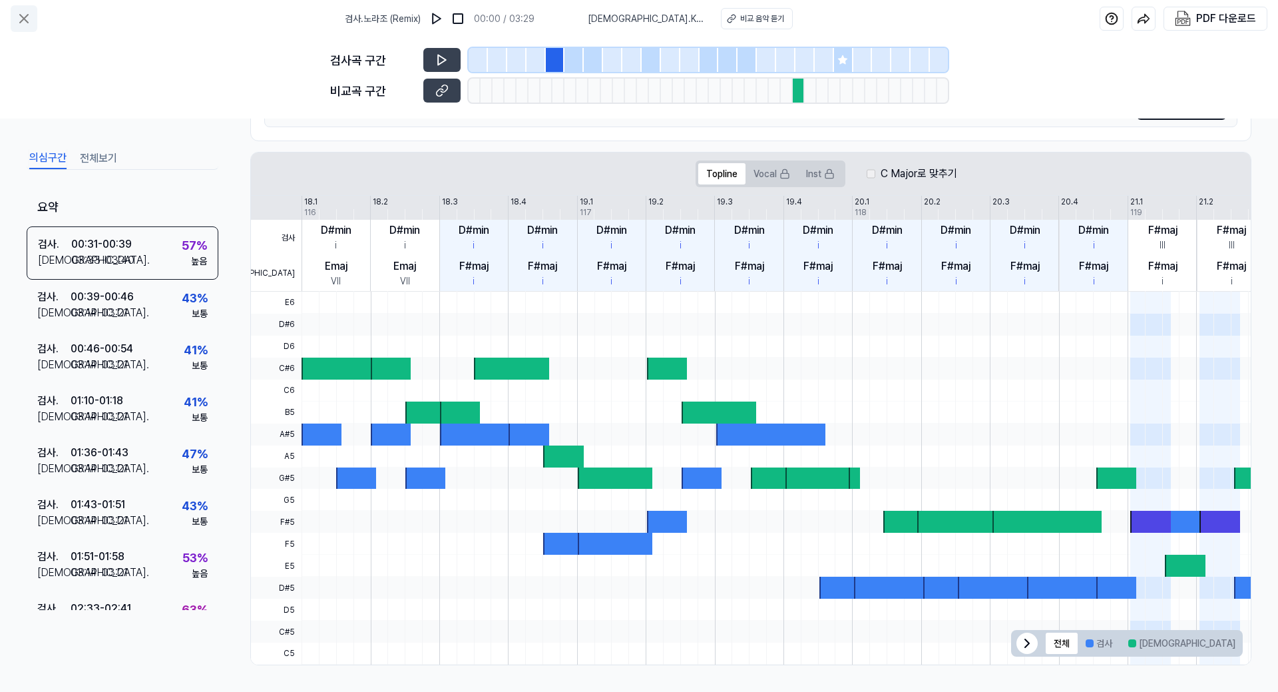
click at [23, 14] on icon at bounding box center [24, 19] width 16 height 16
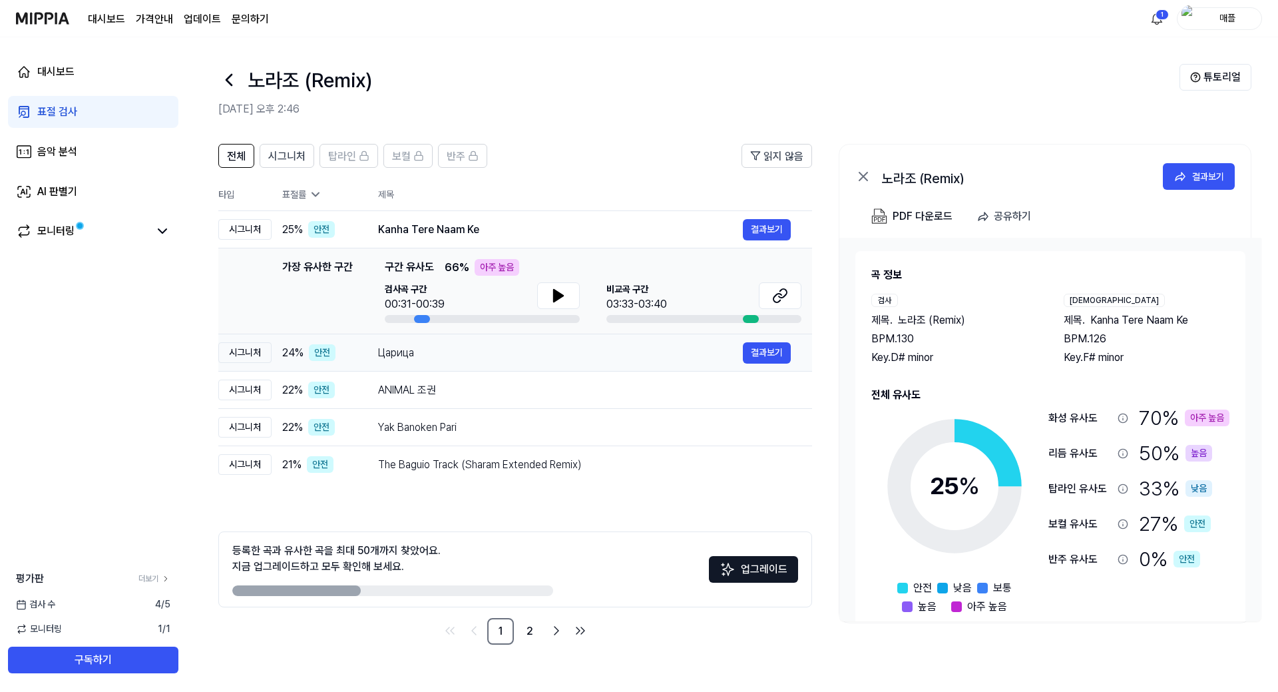
click at [462, 355] on div "Царица" at bounding box center [560, 353] width 365 height 16
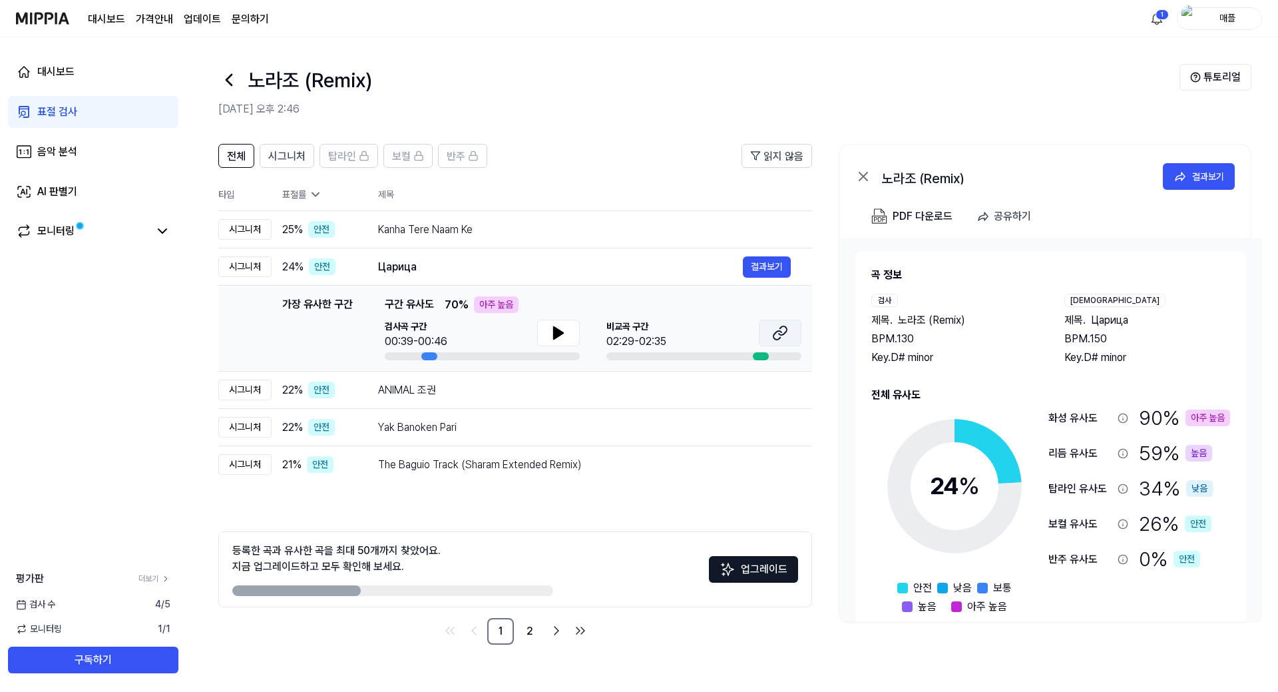
click at [770, 333] on button at bounding box center [780, 332] width 43 height 27
click at [534, 400] on div "ANIMAL 조권 결과보기" at bounding box center [584, 389] width 413 height 21
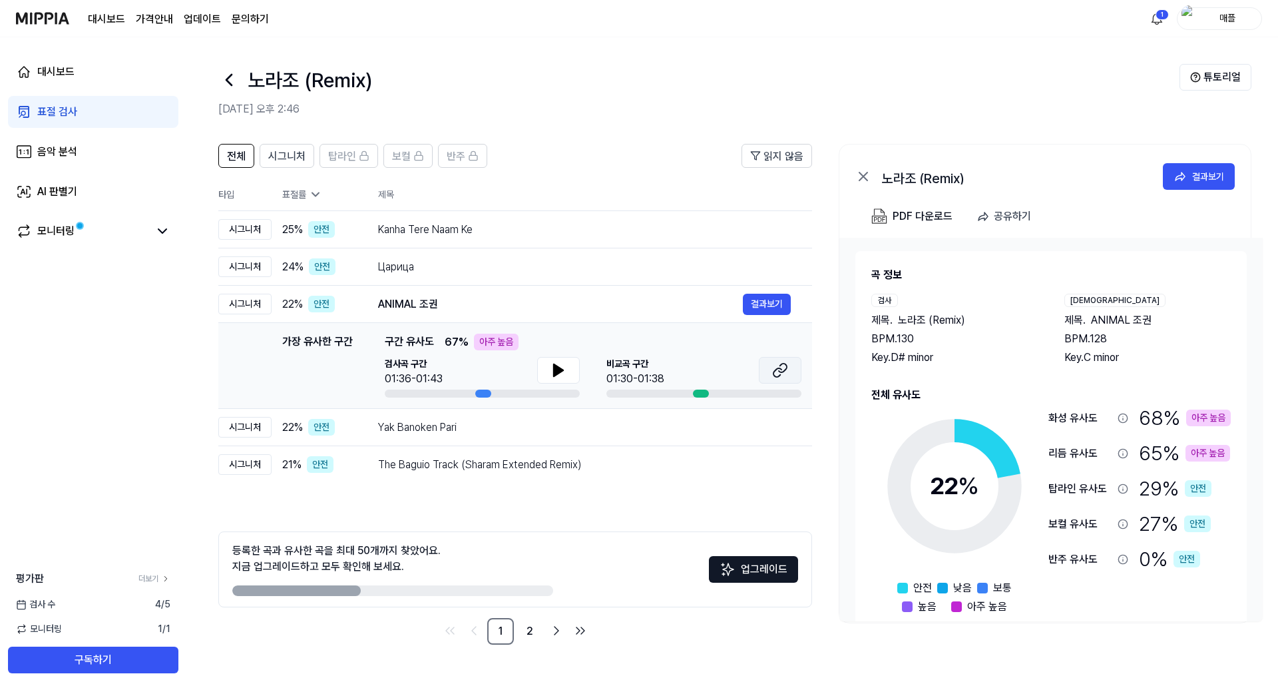
click at [784, 368] on icon at bounding box center [780, 370] width 16 height 16
click at [555, 368] on icon at bounding box center [558, 370] width 9 height 12
click at [555, 368] on icon at bounding box center [555, 370] width 3 height 11
click at [538, 435] on div "Yak Banoken Pari 결과보기" at bounding box center [584, 427] width 413 height 21
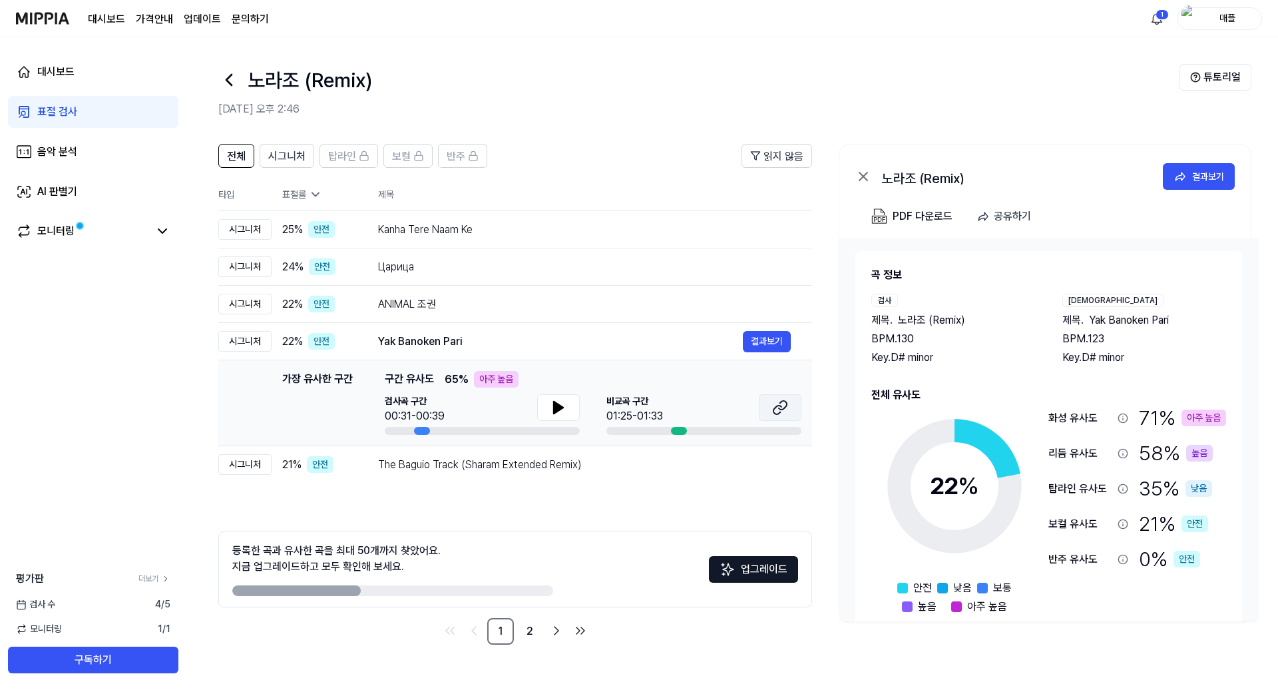
click at [779, 411] on icon at bounding box center [780, 407] width 16 height 16
click at [600, 471] on div "The Baguio Track (Sharam Extended Remix)" at bounding box center [560, 465] width 365 height 16
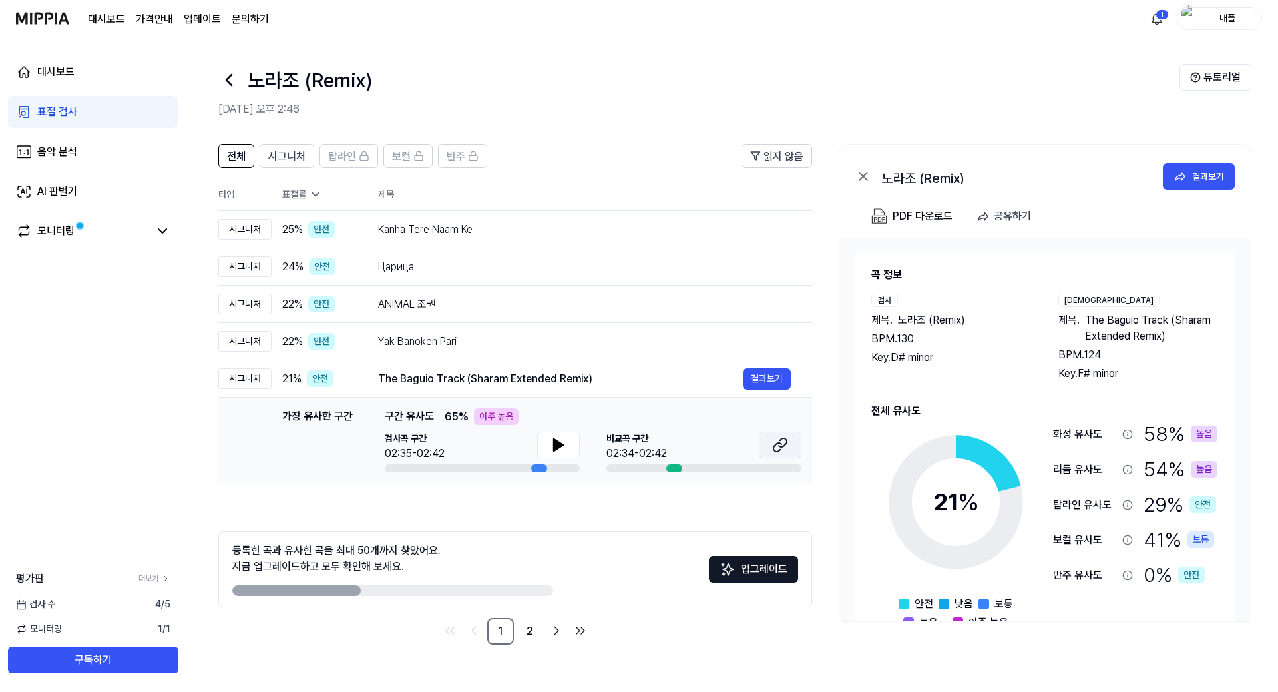
click at [779, 446] on icon at bounding box center [783, 442] width 8 height 9
click at [601, 235] on div "Kanha Tere Naam Ke" at bounding box center [560, 230] width 365 height 16
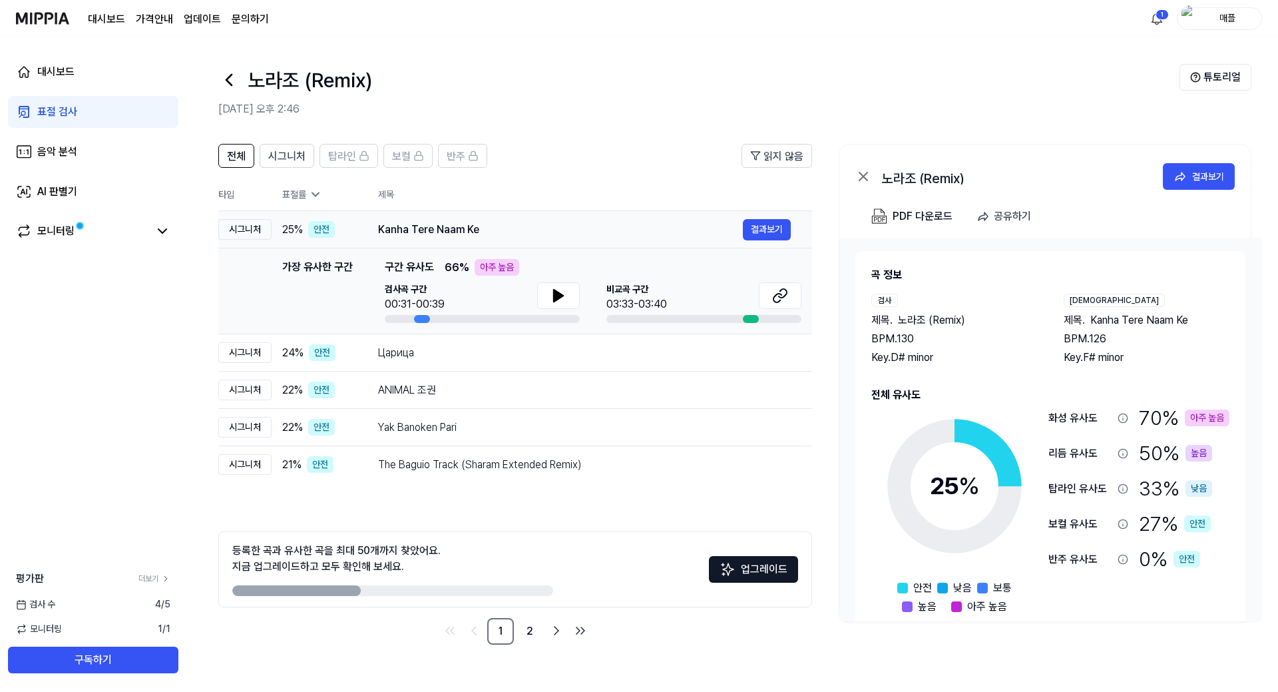
click at [601, 235] on div "Kanha Tere Naam Ke" at bounding box center [560, 230] width 365 height 16
click at [312, 197] on icon at bounding box center [315, 194] width 13 height 13
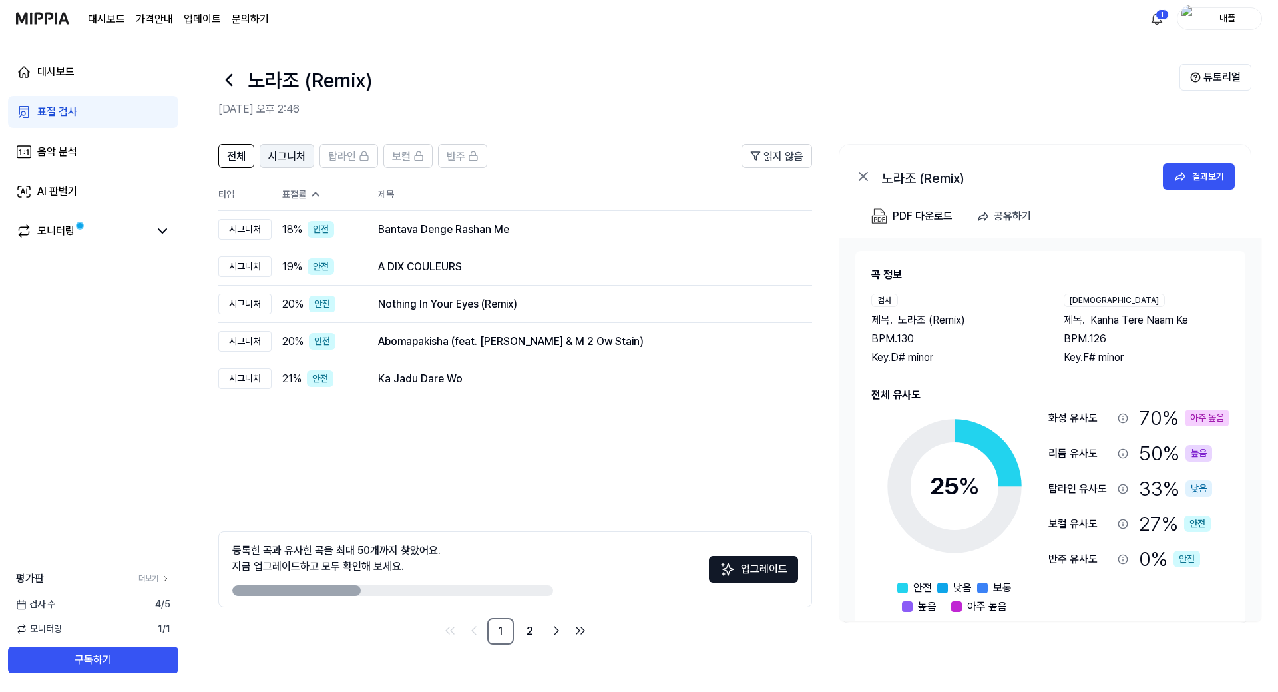
click at [276, 160] on span "시그니처" at bounding box center [286, 156] width 37 height 16
click at [331, 155] on span "탑라인" at bounding box center [342, 156] width 28 height 16
click at [282, 153] on span "시그니처" at bounding box center [286, 156] width 37 height 16
click at [244, 152] on span "전체" at bounding box center [236, 156] width 19 height 16
click at [861, 173] on icon at bounding box center [863, 176] width 16 height 16
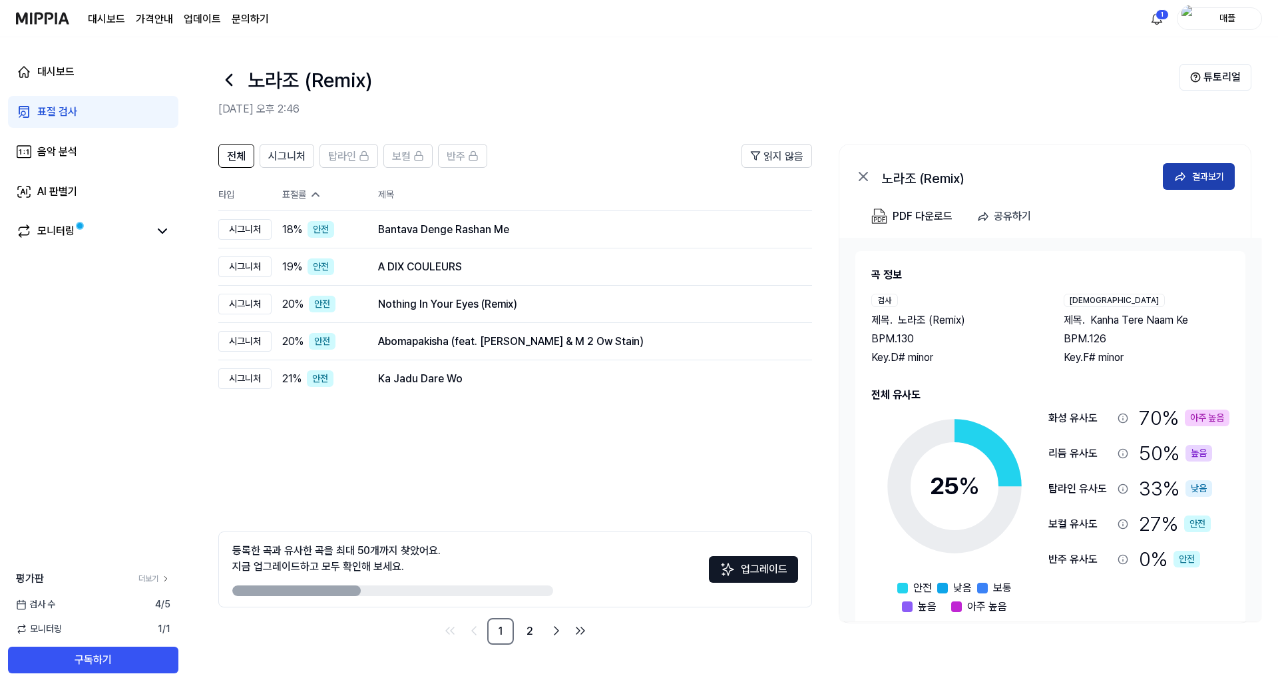
click at [1205, 169] on div "결과보기" at bounding box center [1208, 176] width 32 height 15
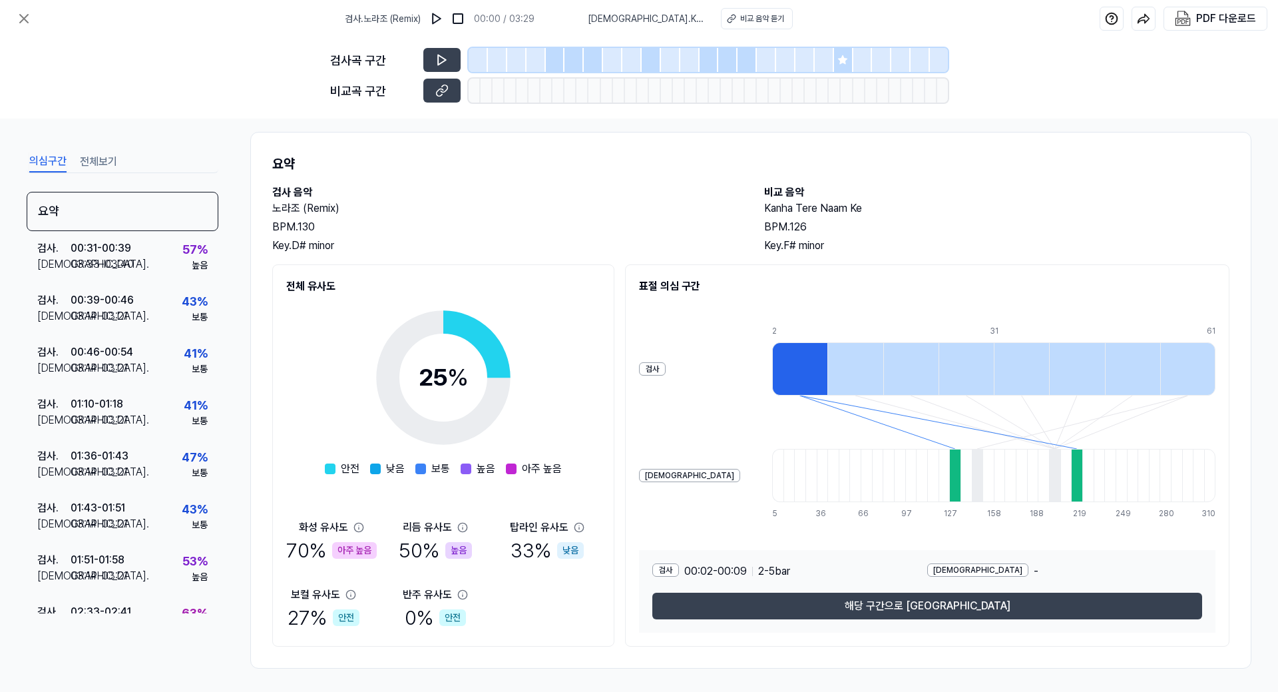
scroll to position [17, 0]
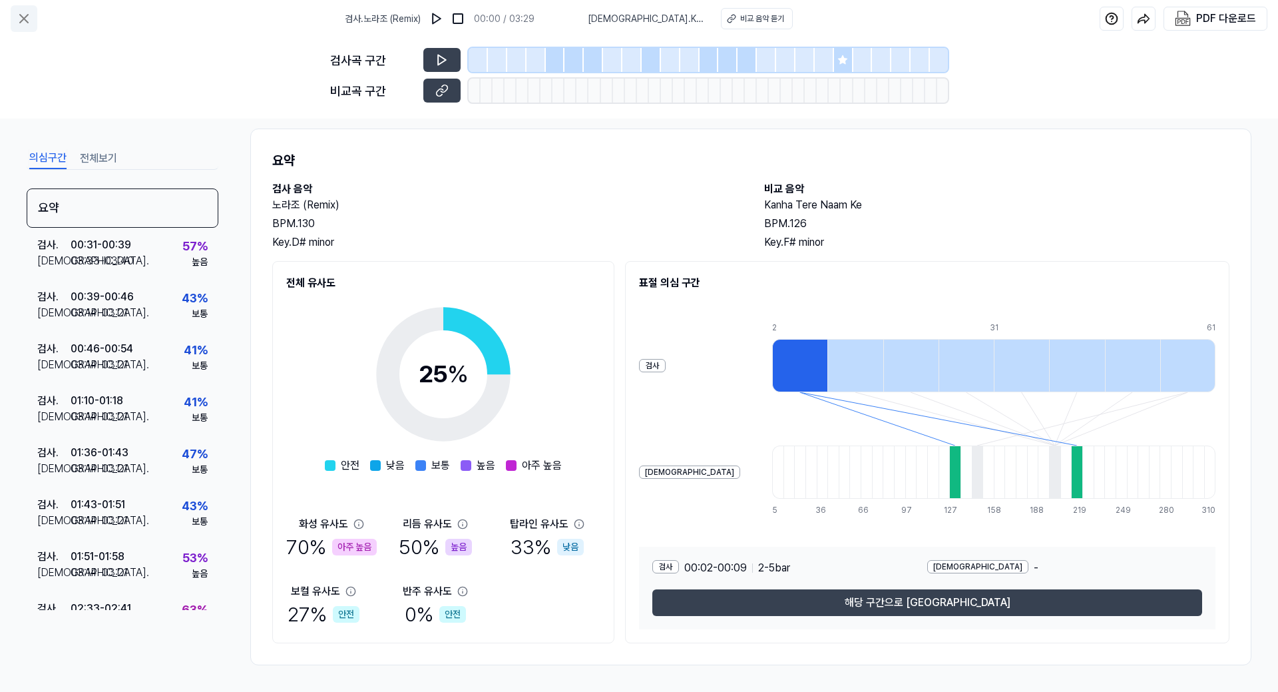
click at [27, 19] on icon at bounding box center [24, 19] width 16 height 16
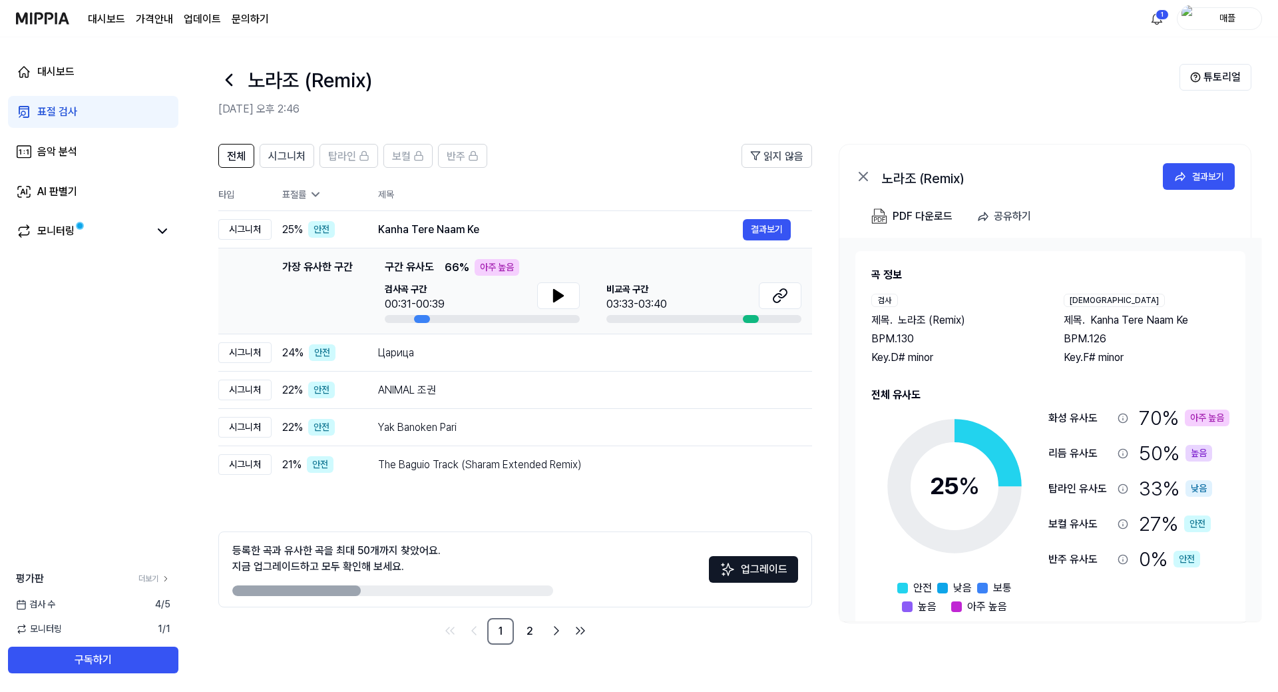
click at [317, 192] on icon at bounding box center [315, 194] width 13 height 13
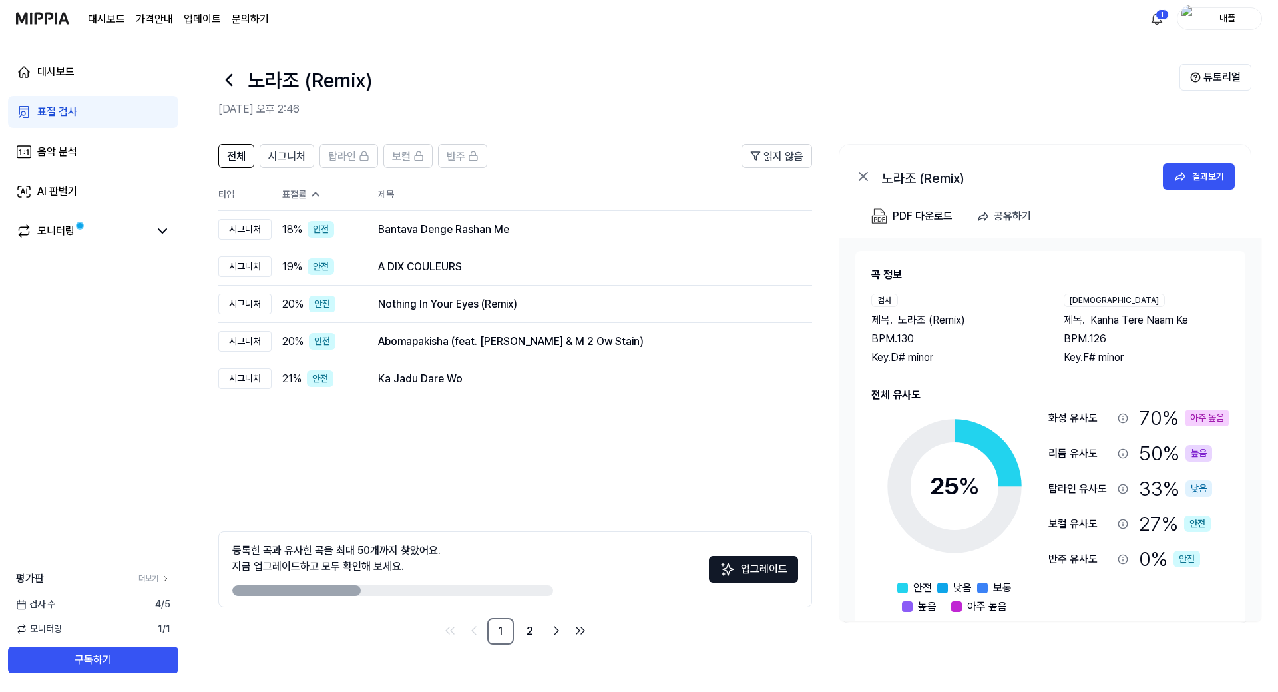
click at [868, 175] on icon at bounding box center [863, 176] width 16 height 16
click at [230, 79] on icon at bounding box center [228, 79] width 21 height 21
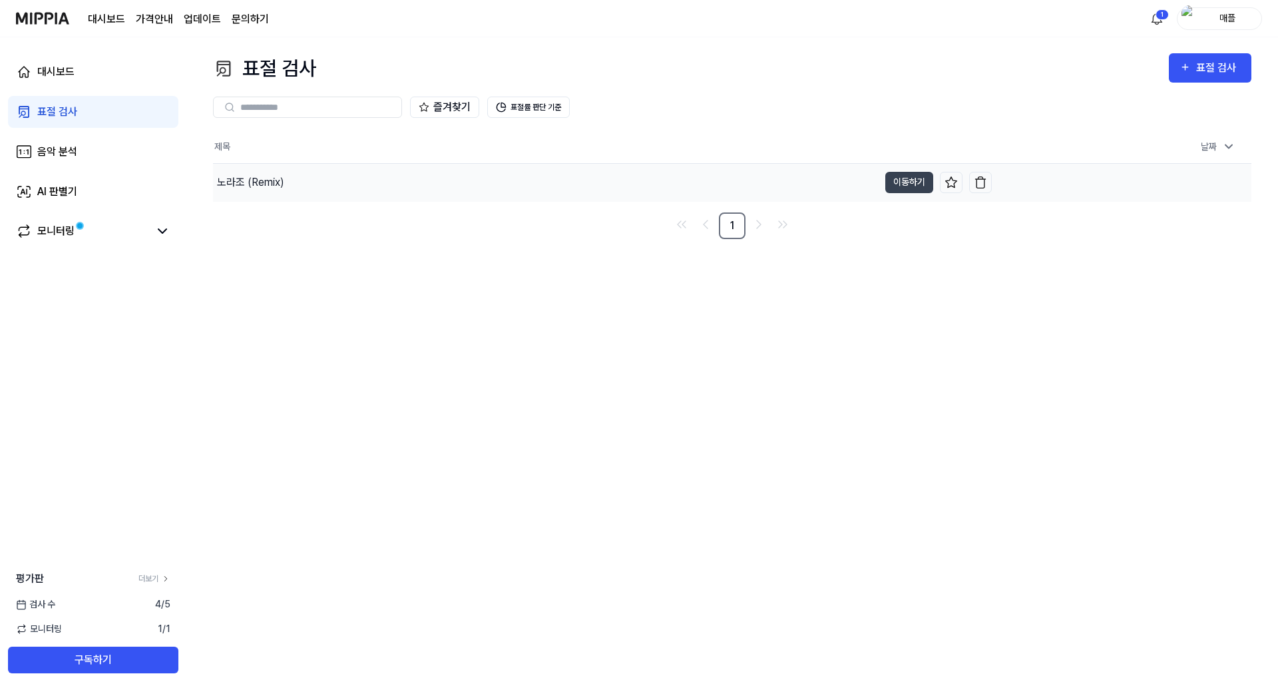
click at [252, 186] on div "노라조 (Remix)" at bounding box center [250, 182] width 67 height 16
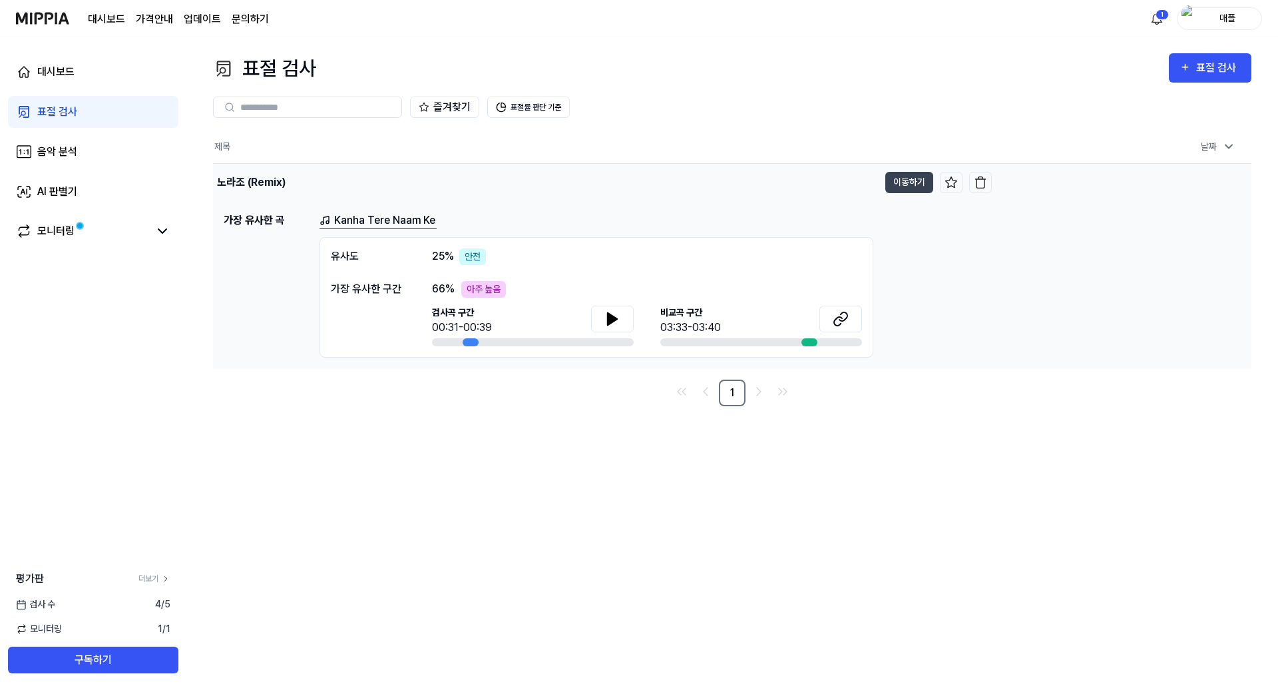
click at [252, 186] on div "노라조 (Remix)" at bounding box center [251, 182] width 69 height 16
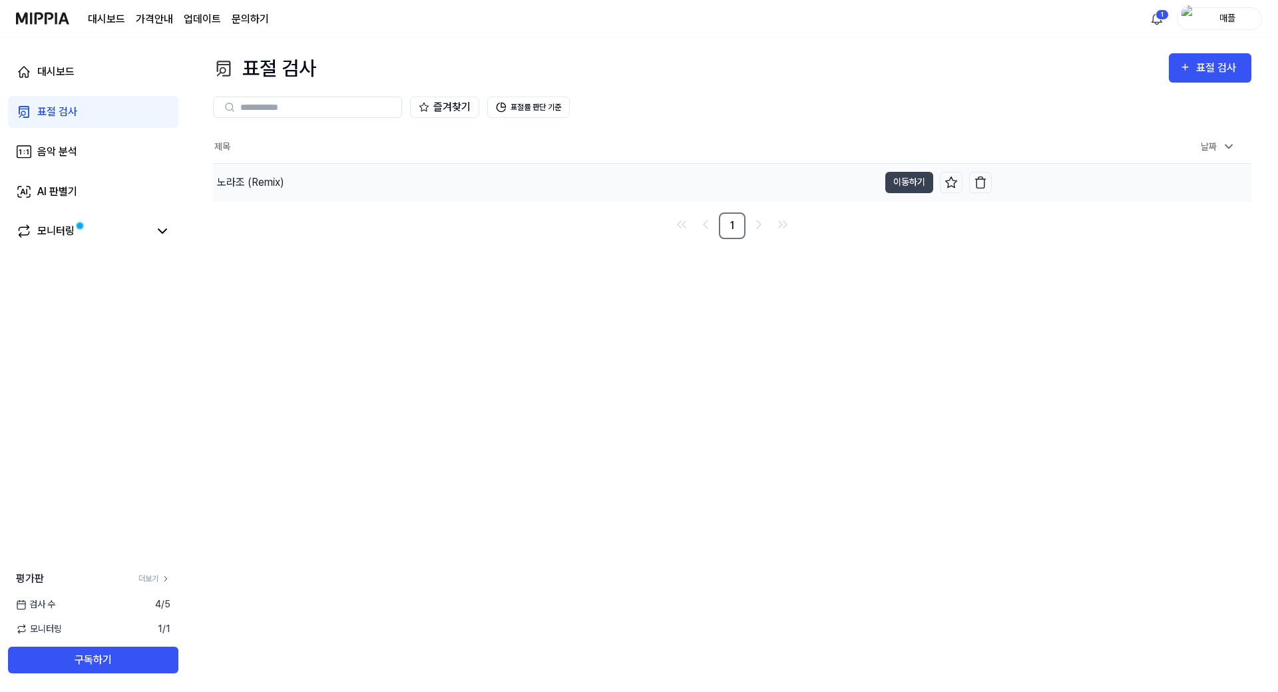
click at [250, 177] on div "노라조 (Remix)" at bounding box center [250, 182] width 67 height 16
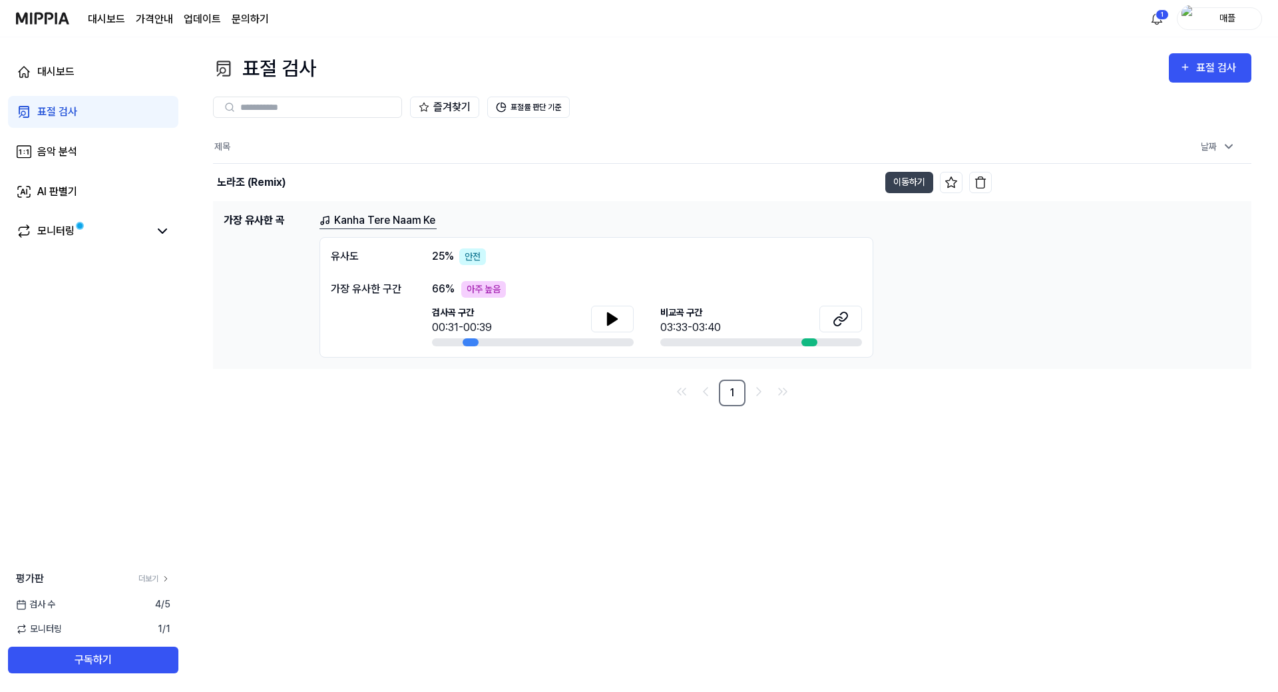
click at [540, 472] on div "표절 검사 표절 검사 표절 검사 음악 분석 AI 판별기 즐겨찾기 표절률 판단 기준 제목 날짜 노라조 (Remix) 이동하기 [DATE] 오후 …" at bounding box center [732, 364] width 1092 height 654
click at [461, 487] on div "표절 검사 표절 검사 표절 검사 음악 분석 AI 판별기 즐겨찾기 표절률 판단 기준 제목 날짜 노라조 (Remix) 이동하기 [DATE] 오후 …" at bounding box center [732, 364] width 1092 height 654
